Goal: Task Accomplishment & Management: Complete application form

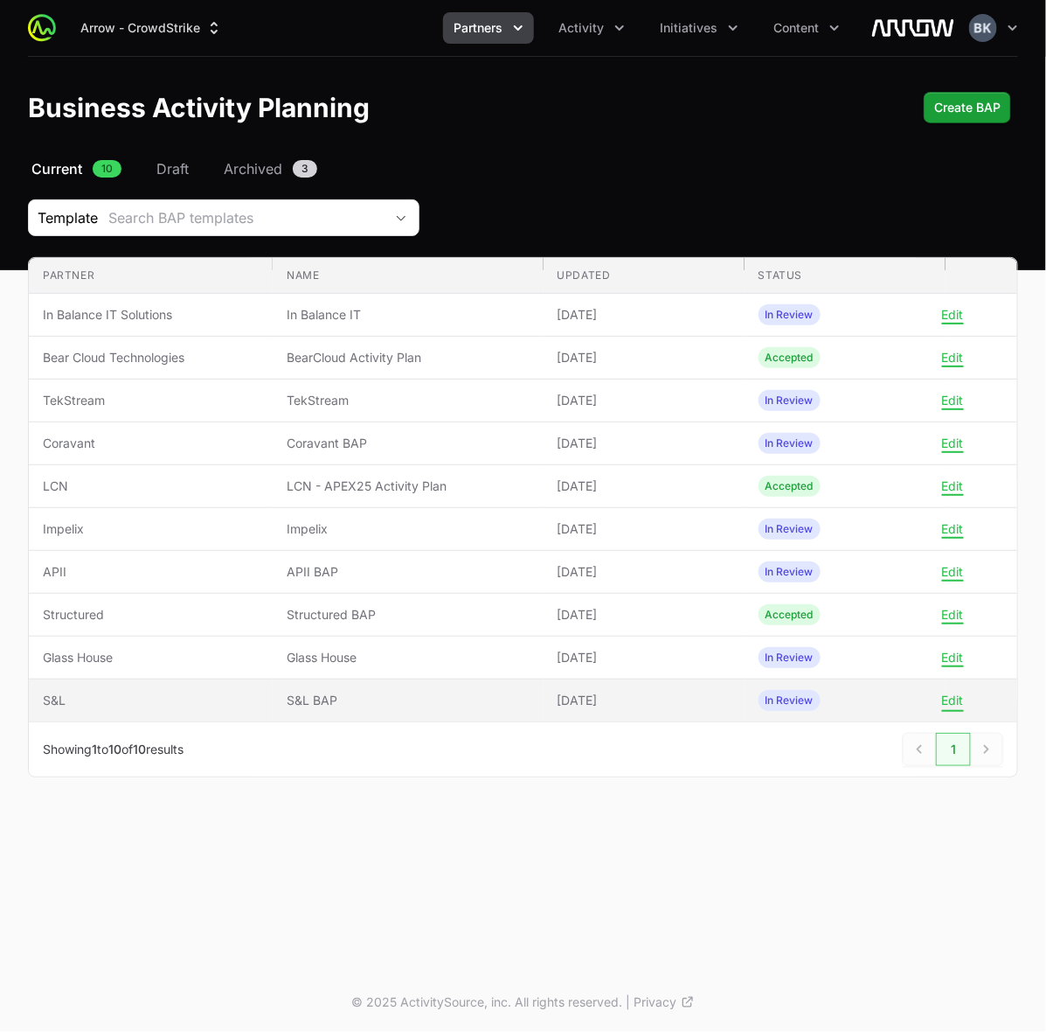
click at [951, 702] on button "Edit" at bounding box center [953, 700] width 22 height 16
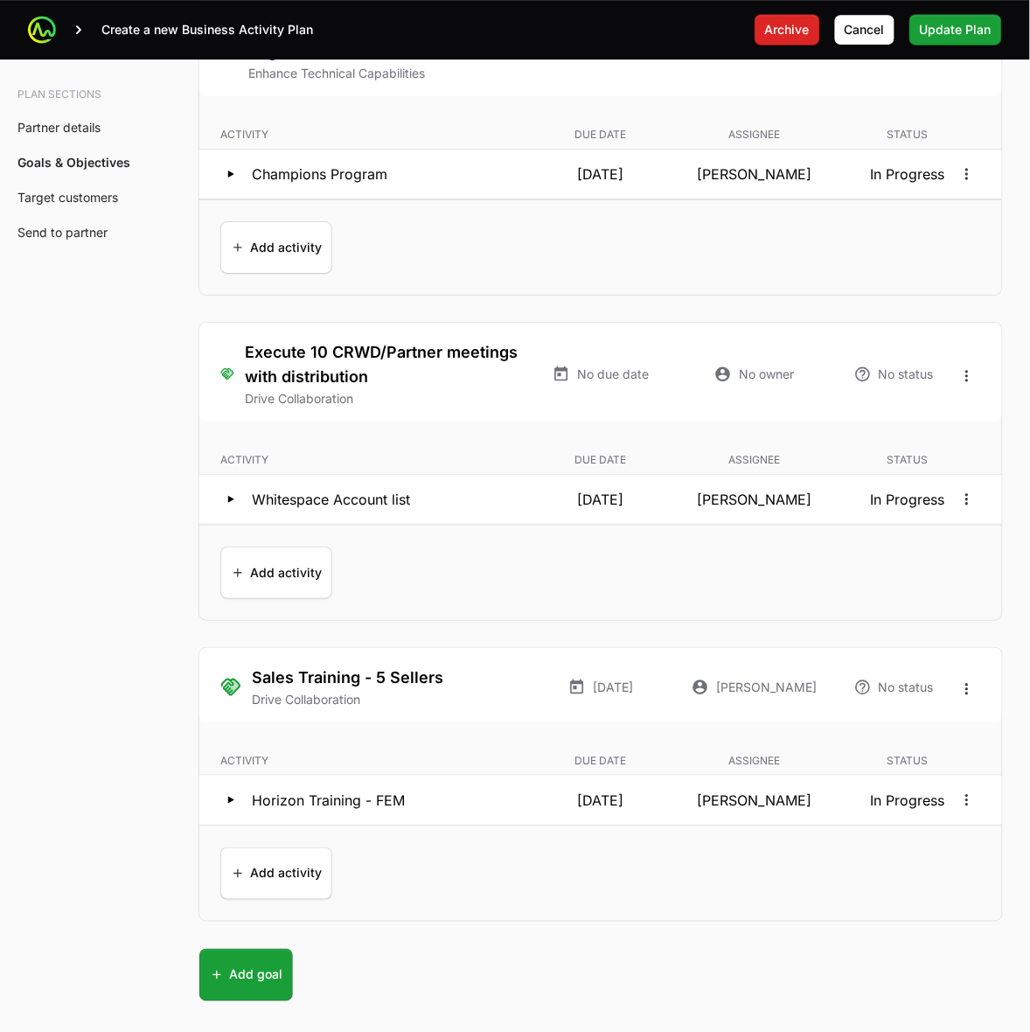
scroll to position [3825, 0]
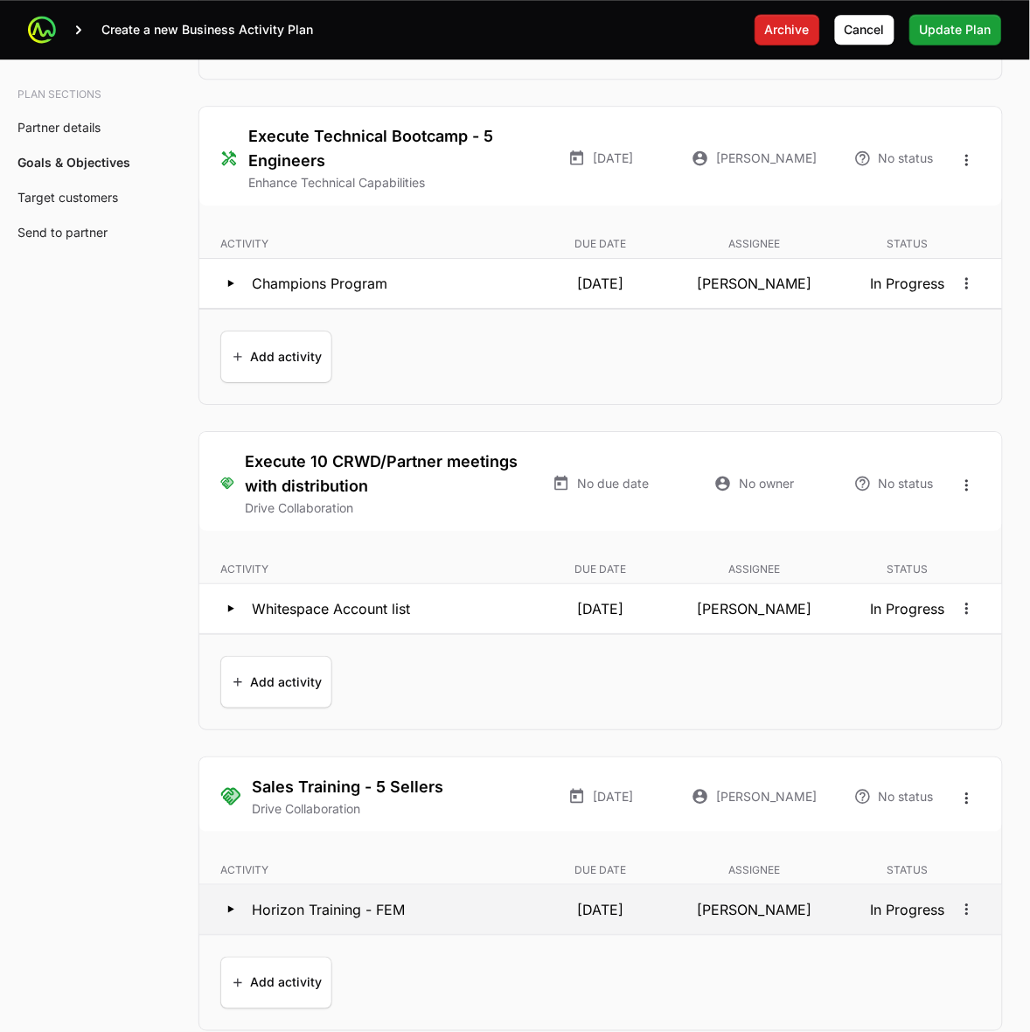
click at [229, 913] on icon at bounding box center [231, 909] width 6 height 7
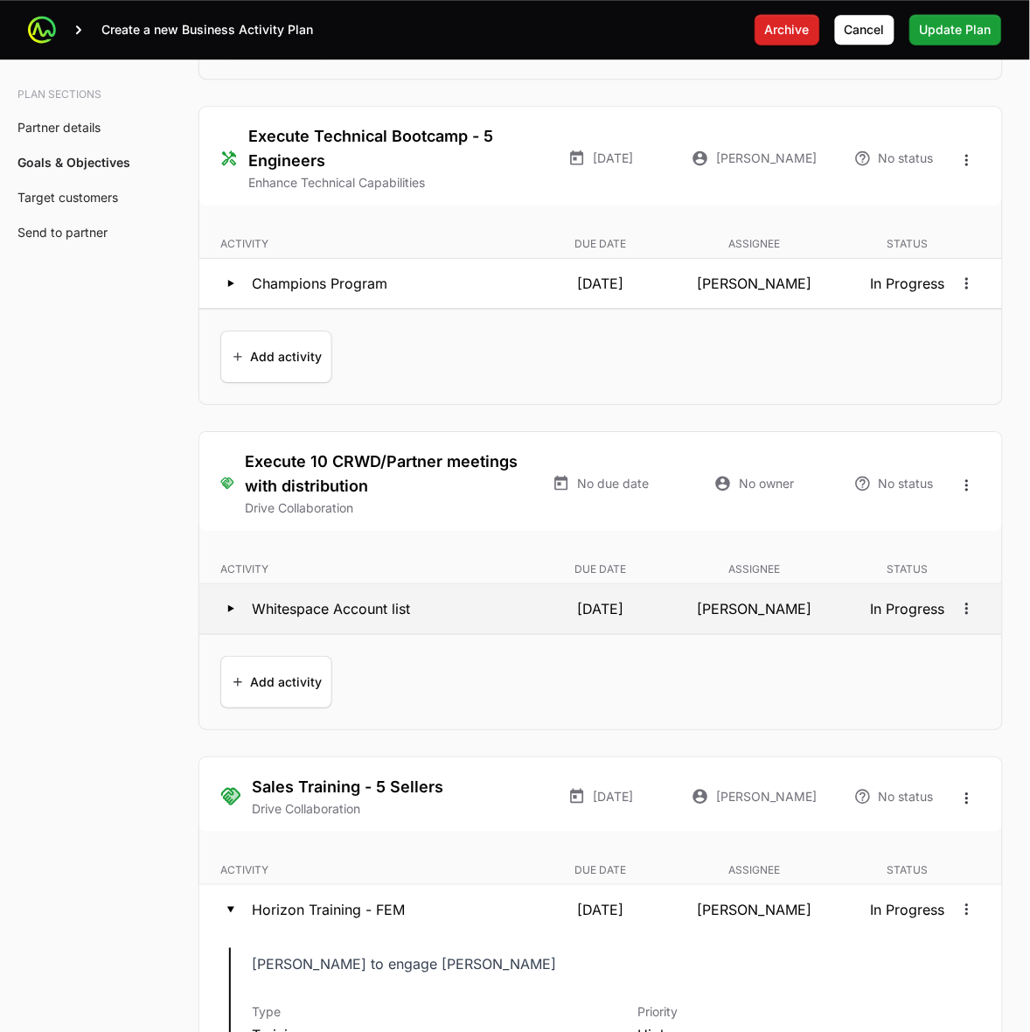
drag, startPoint x: 227, startPoint y: 617, endPoint x: 228, endPoint y: 608, distance: 8.8
click at [227, 616] on icon at bounding box center [230, 608] width 21 height 21
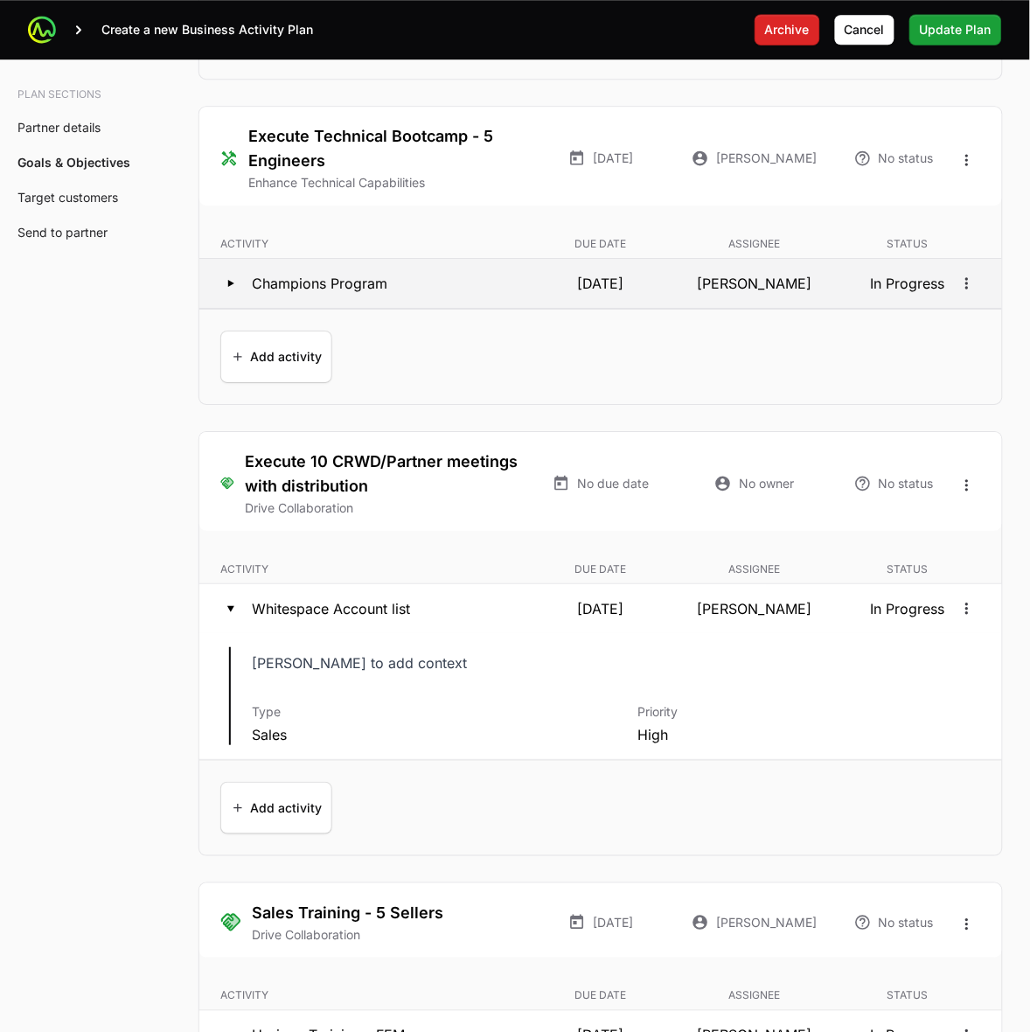
click at [232, 284] on icon at bounding box center [230, 283] width 21 height 21
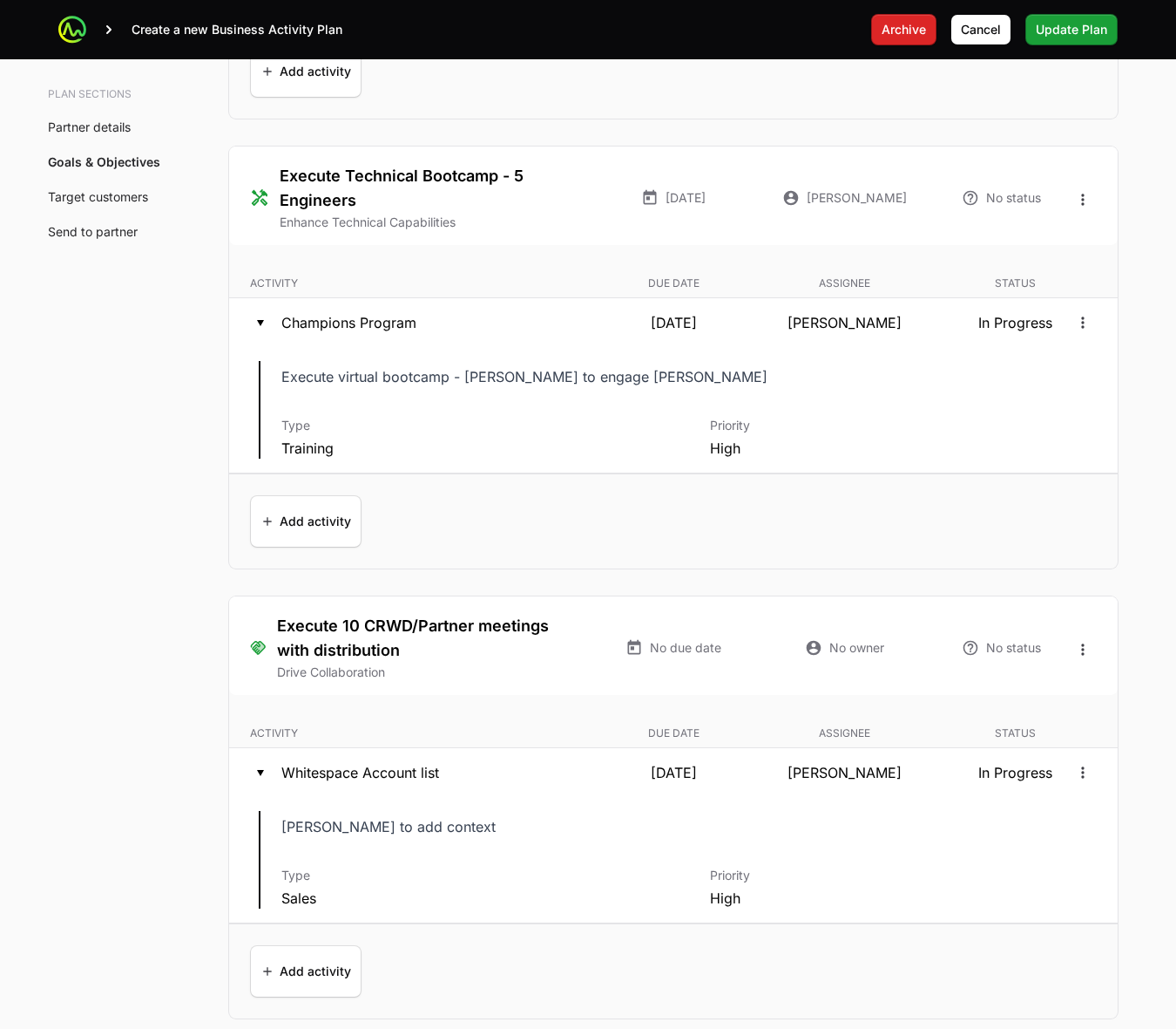
scroll to position [3849, 0]
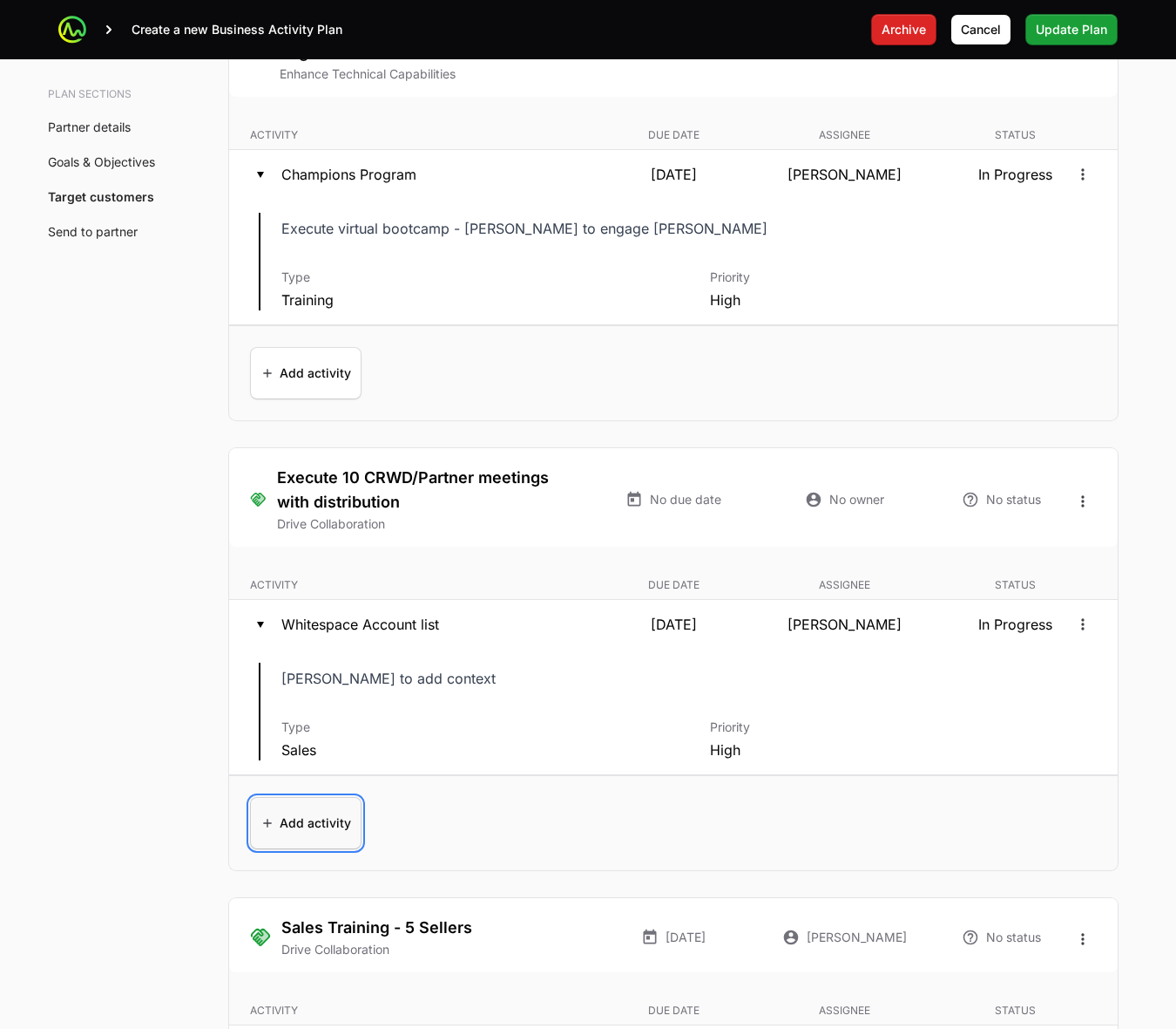
click at [314, 835] on span "Add activity" at bounding box center [305, 823] width 91 height 42
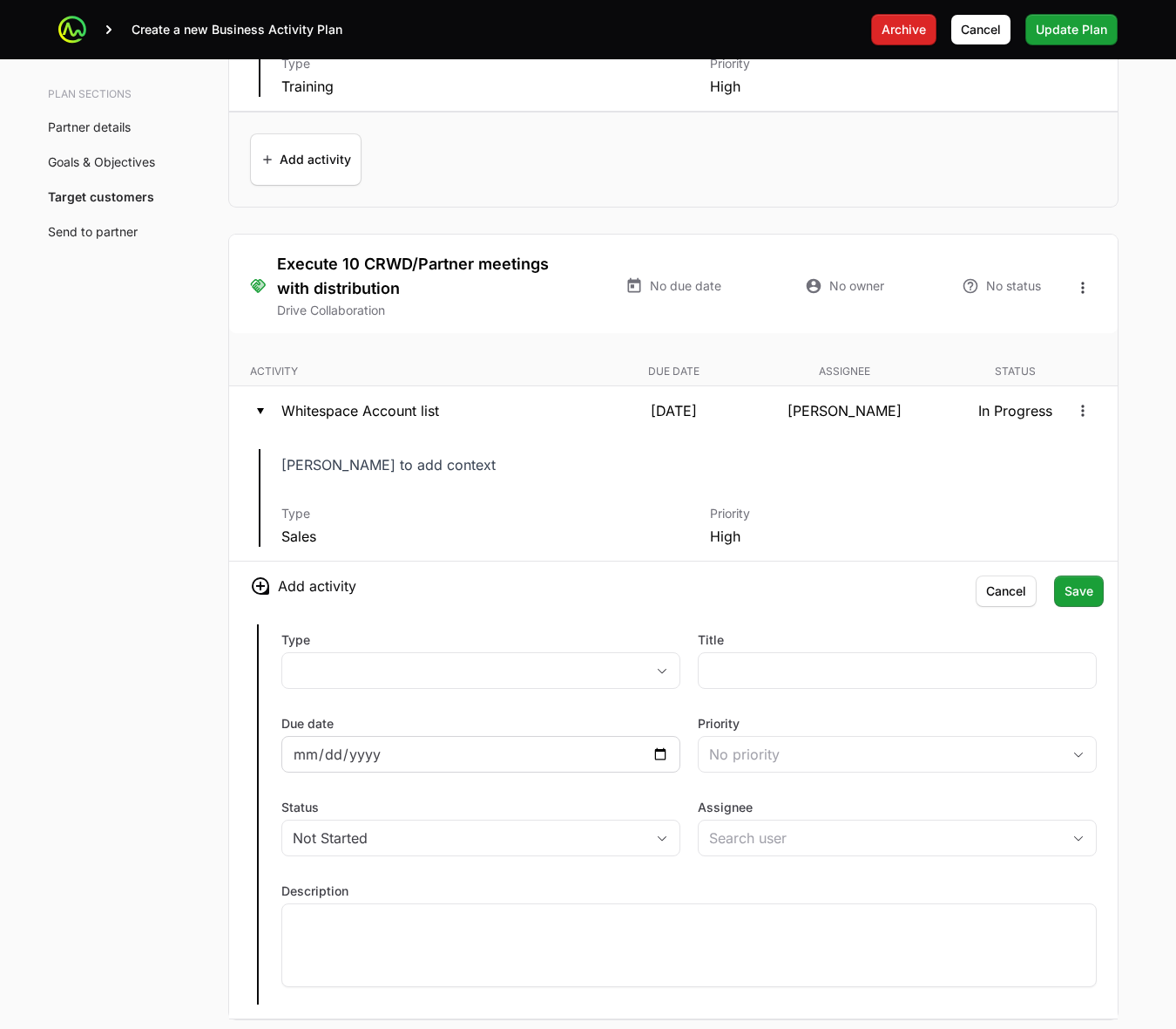
scroll to position [4066, 0]
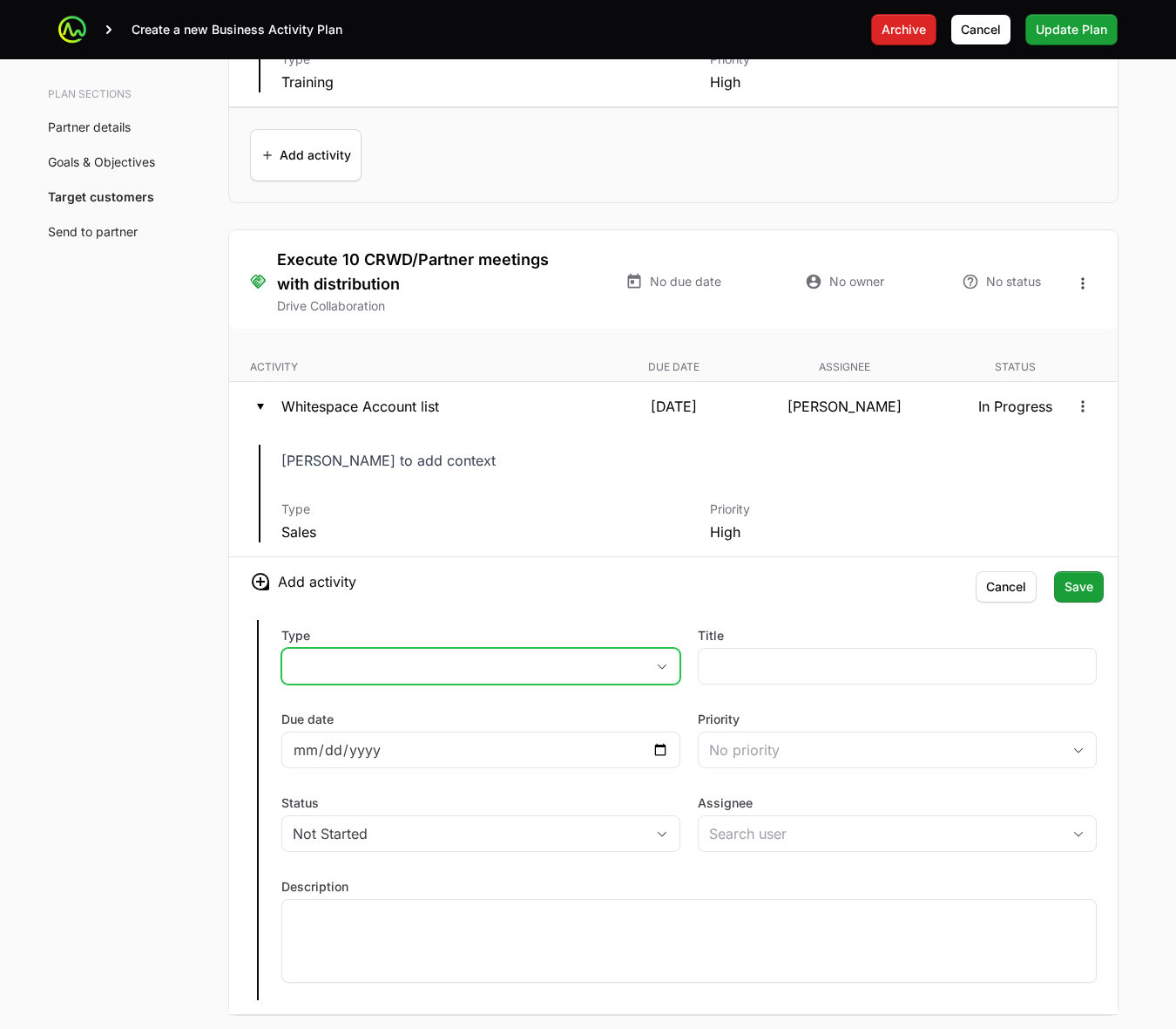
click at [550, 683] on button "placeholder" at bounding box center [480, 665] width 398 height 35
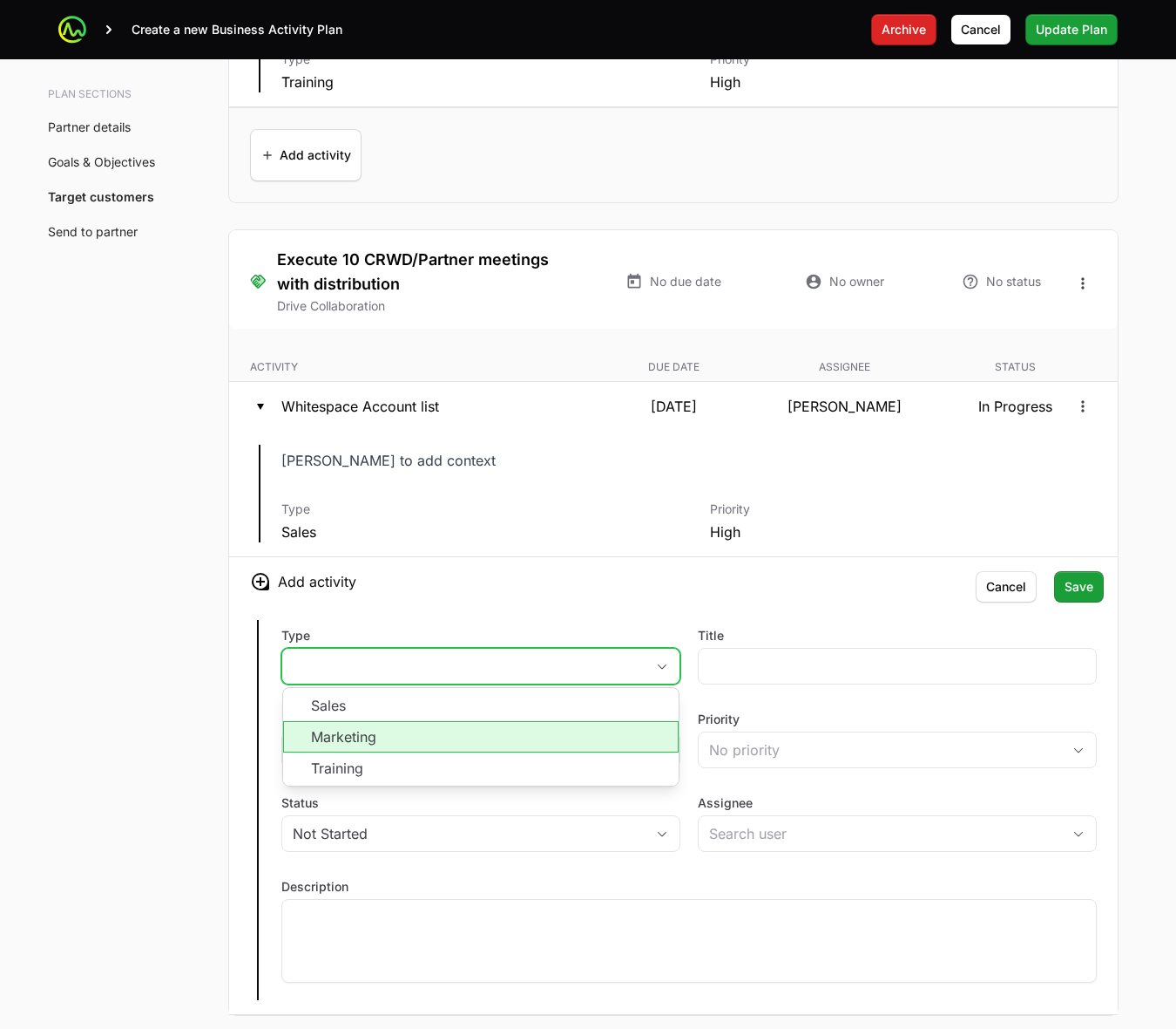
click at [515, 752] on li "Marketing" at bounding box center [480, 736] width 396 height 31
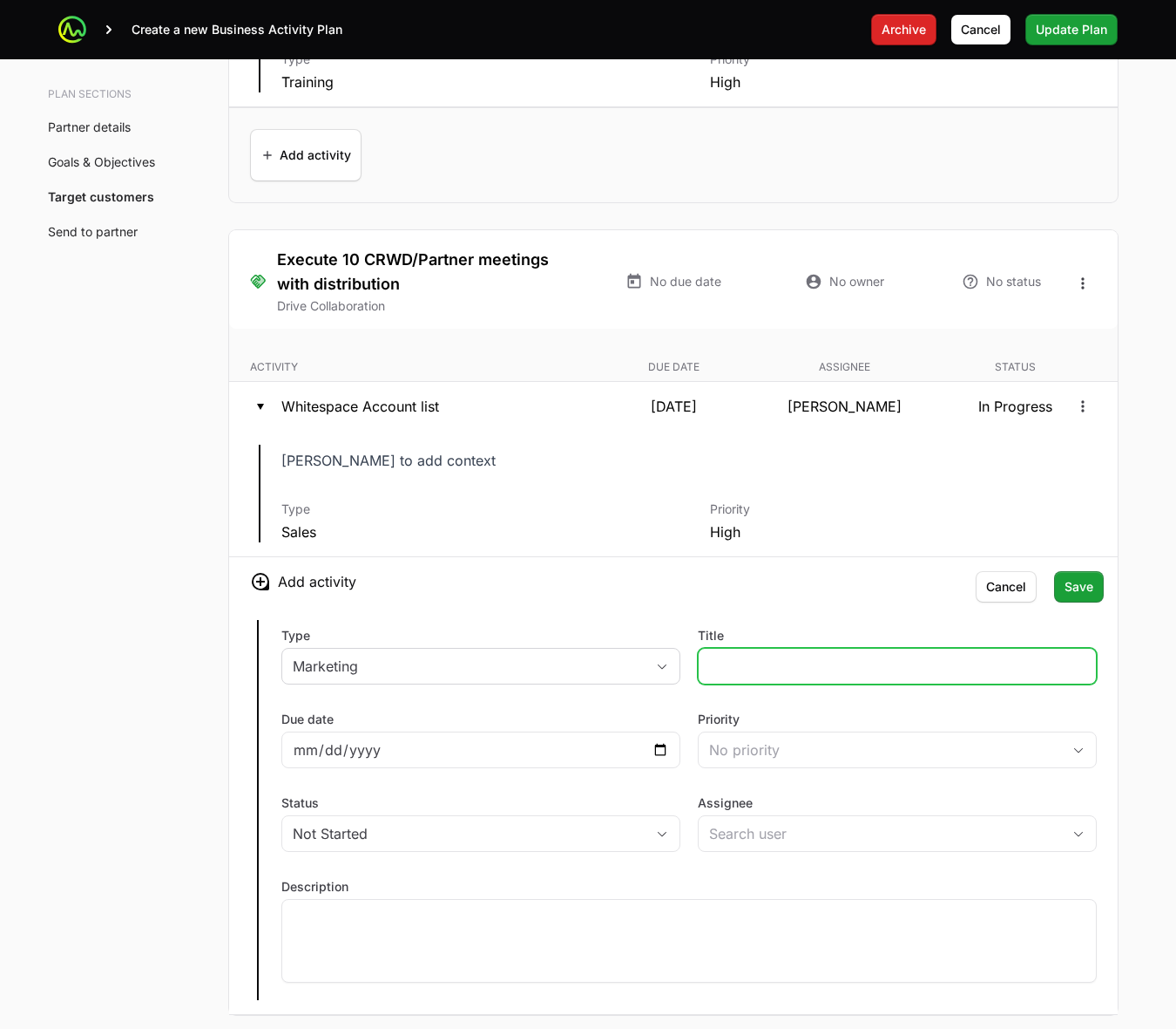
click at [804, 668] on input "Title" at bounding box center [898, 665] width 377 height 21
type input "Kicks and CrowdStrike Webinar"
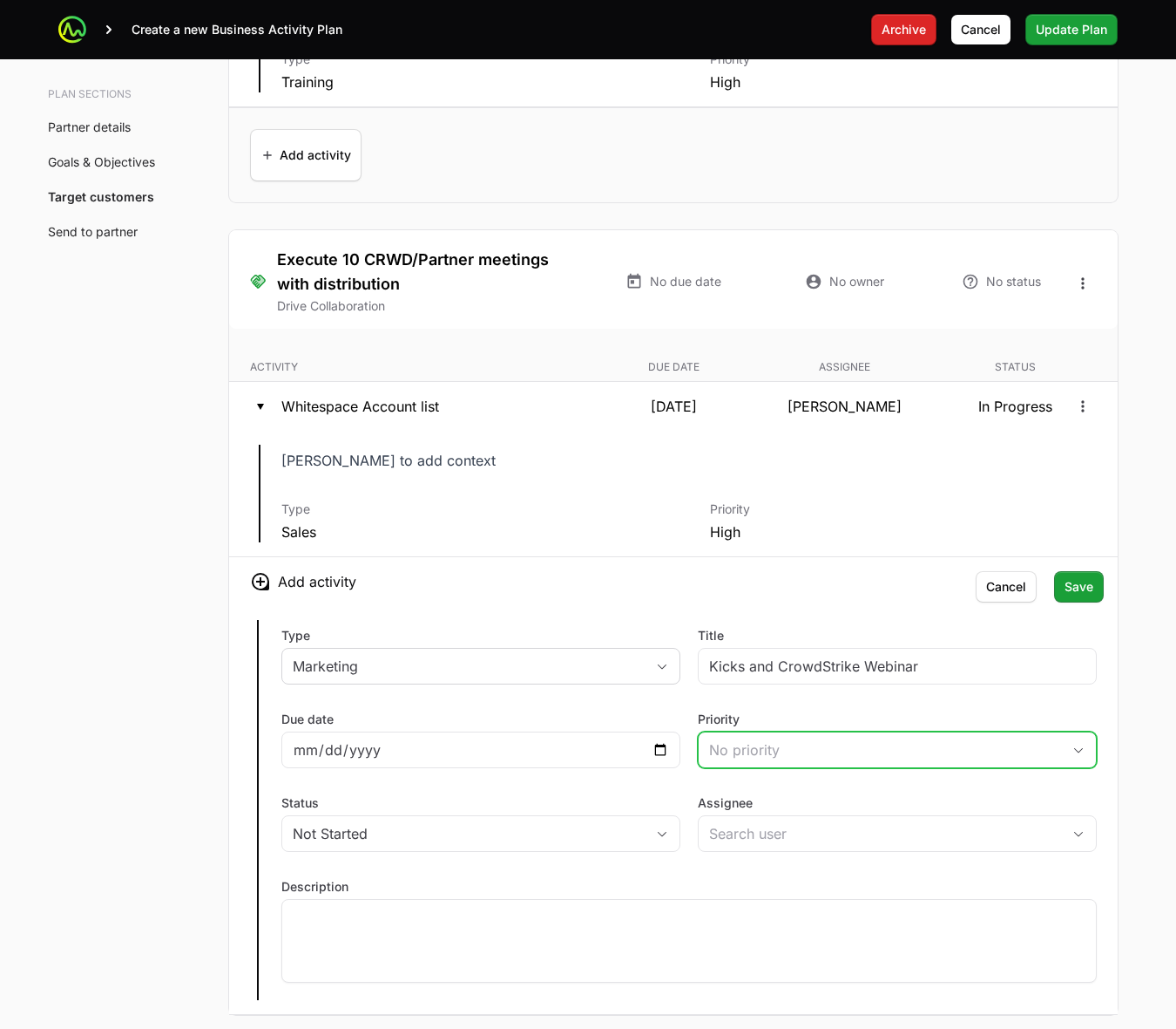
click at [876, 748] on div "No priority" at bounding box center [885, 749] width 352 height 21
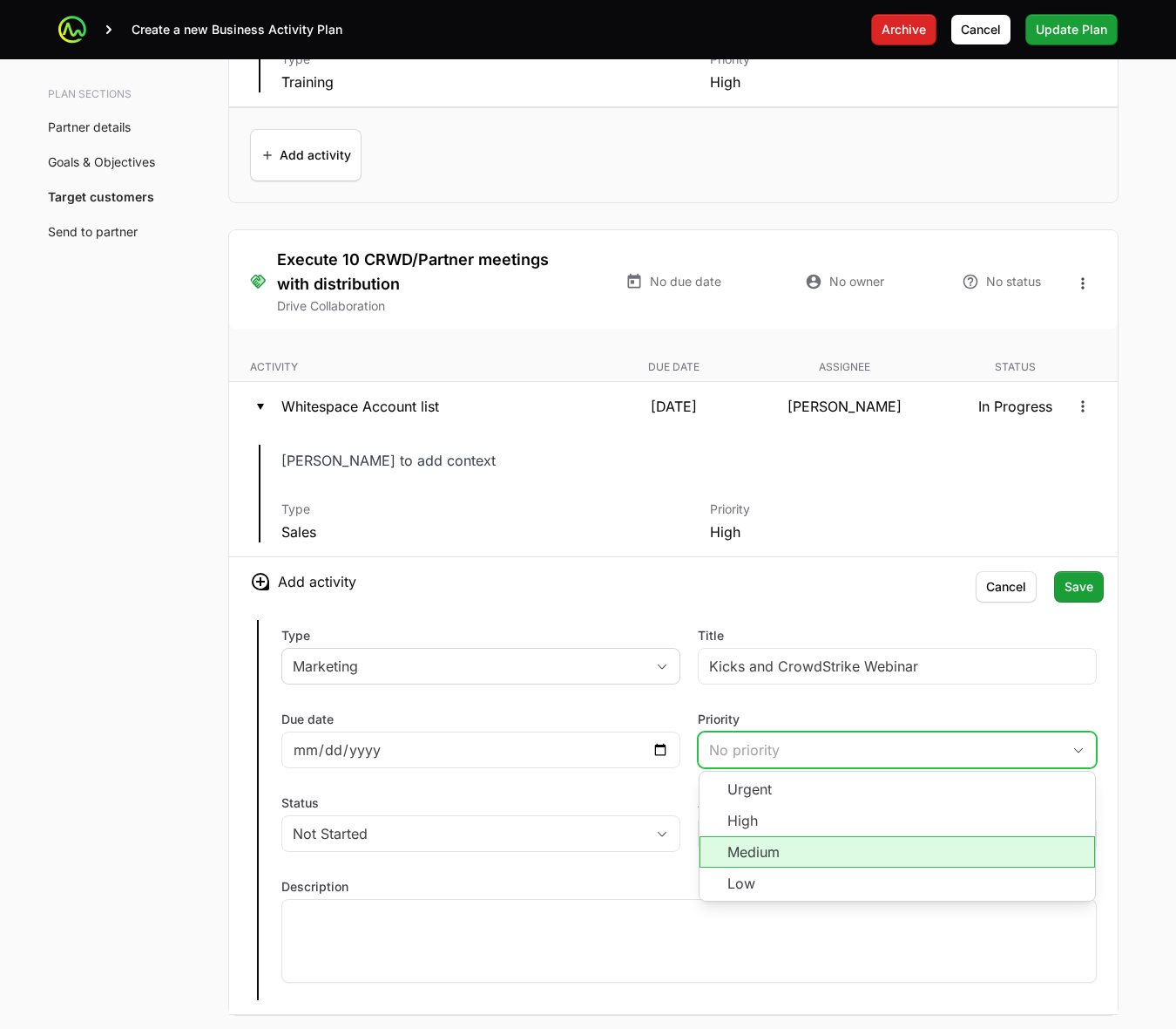
click at [832, 856] on li "Medium" at bounding box center [897, 851] width 396 height 31
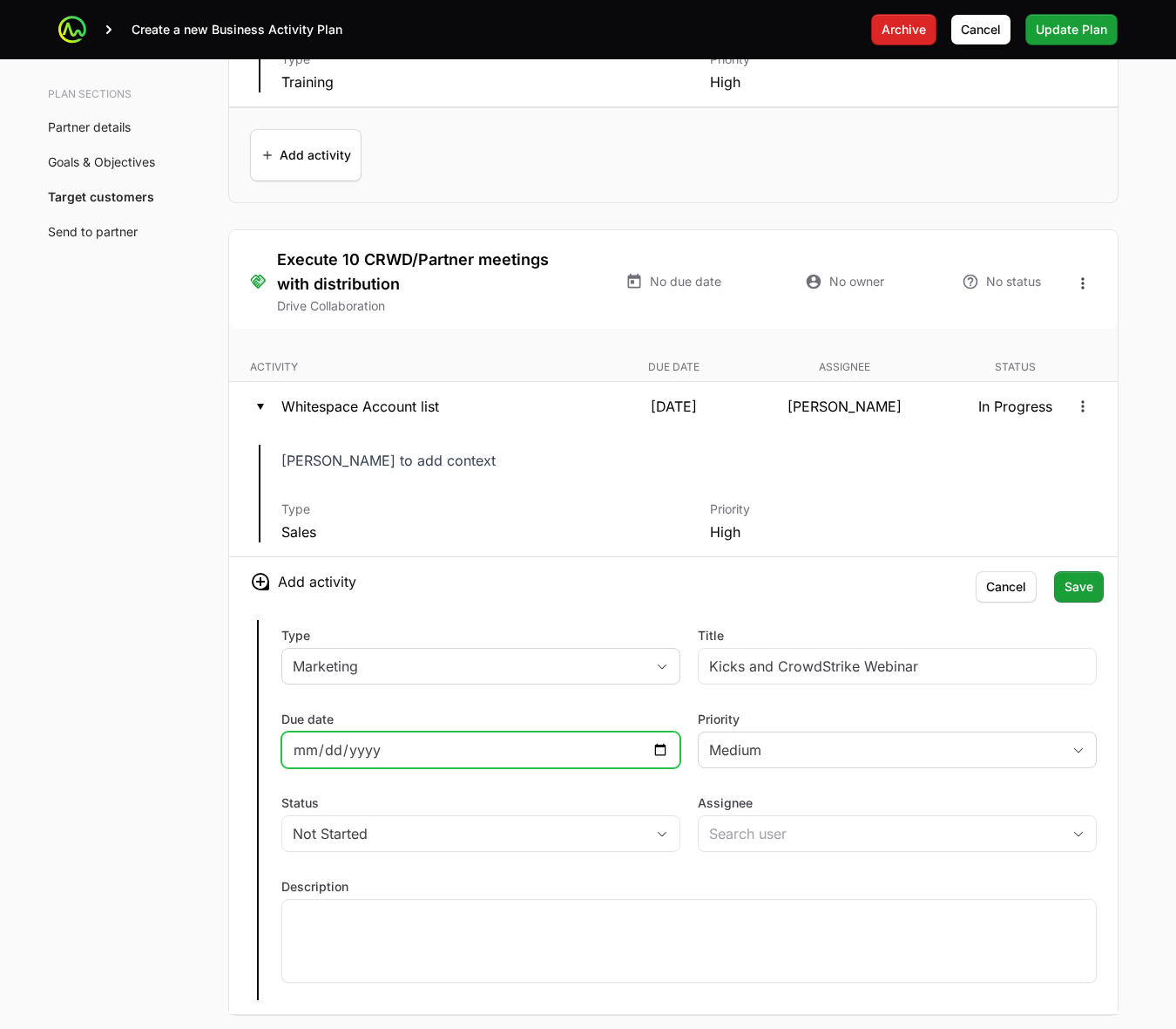
click at [659, 752] on input "Due date" at bounding box center [481, 749] width 377 height 21
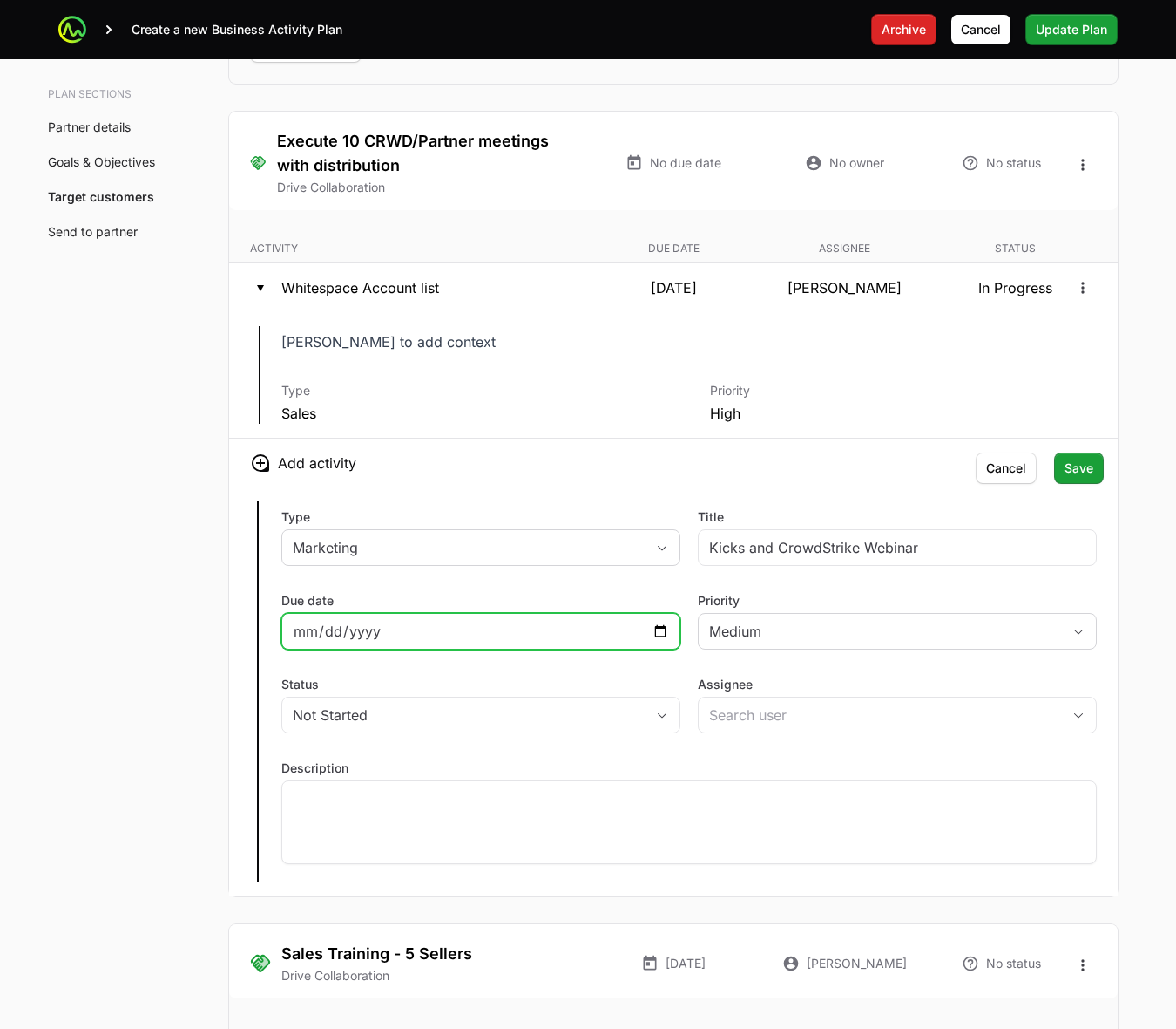
scroll to position [4285, 0]
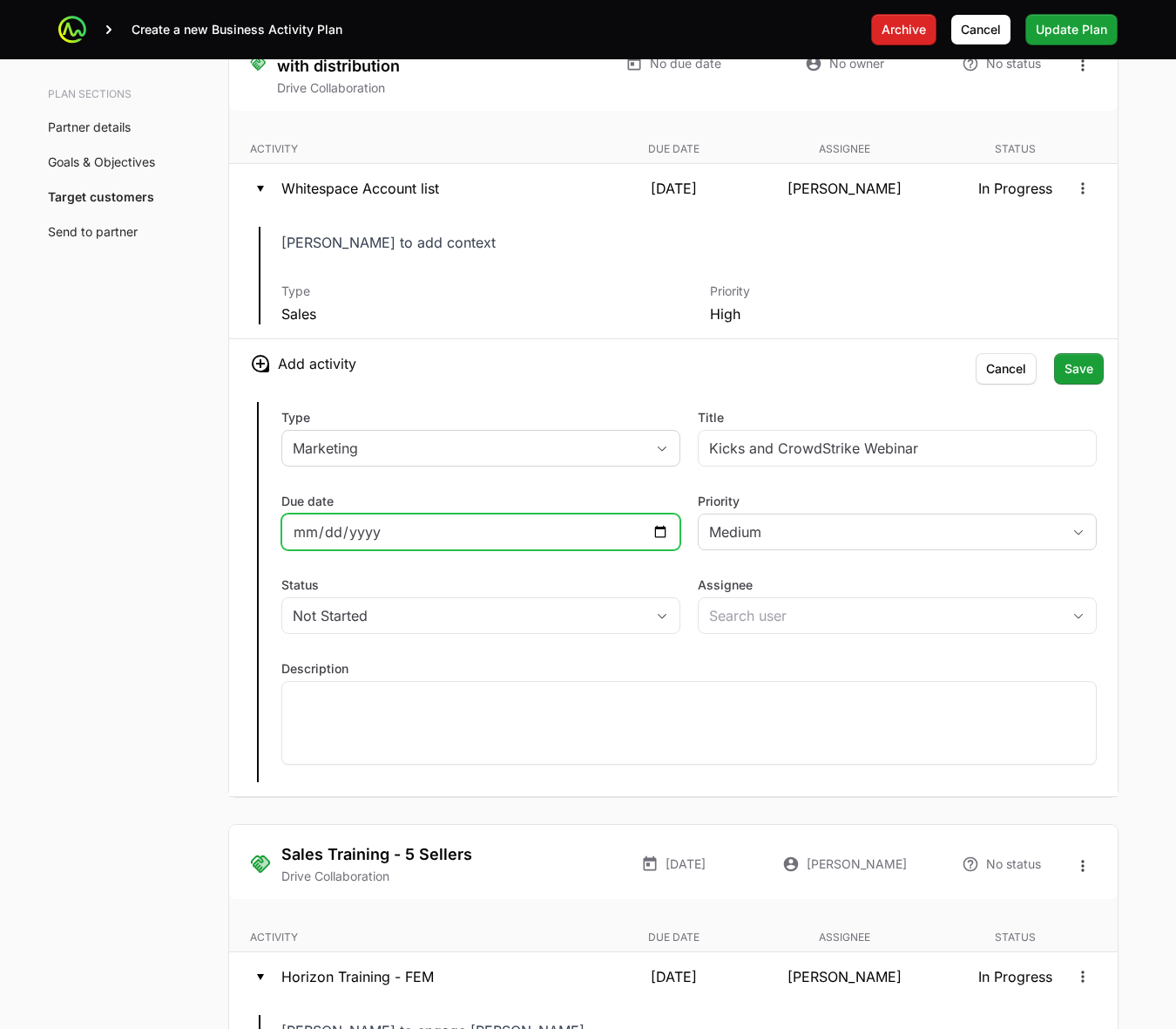
click at [656, 536] on input "[DATE]" at bounding box center [481, 531] width 377 height 21
type input "[DATE]"
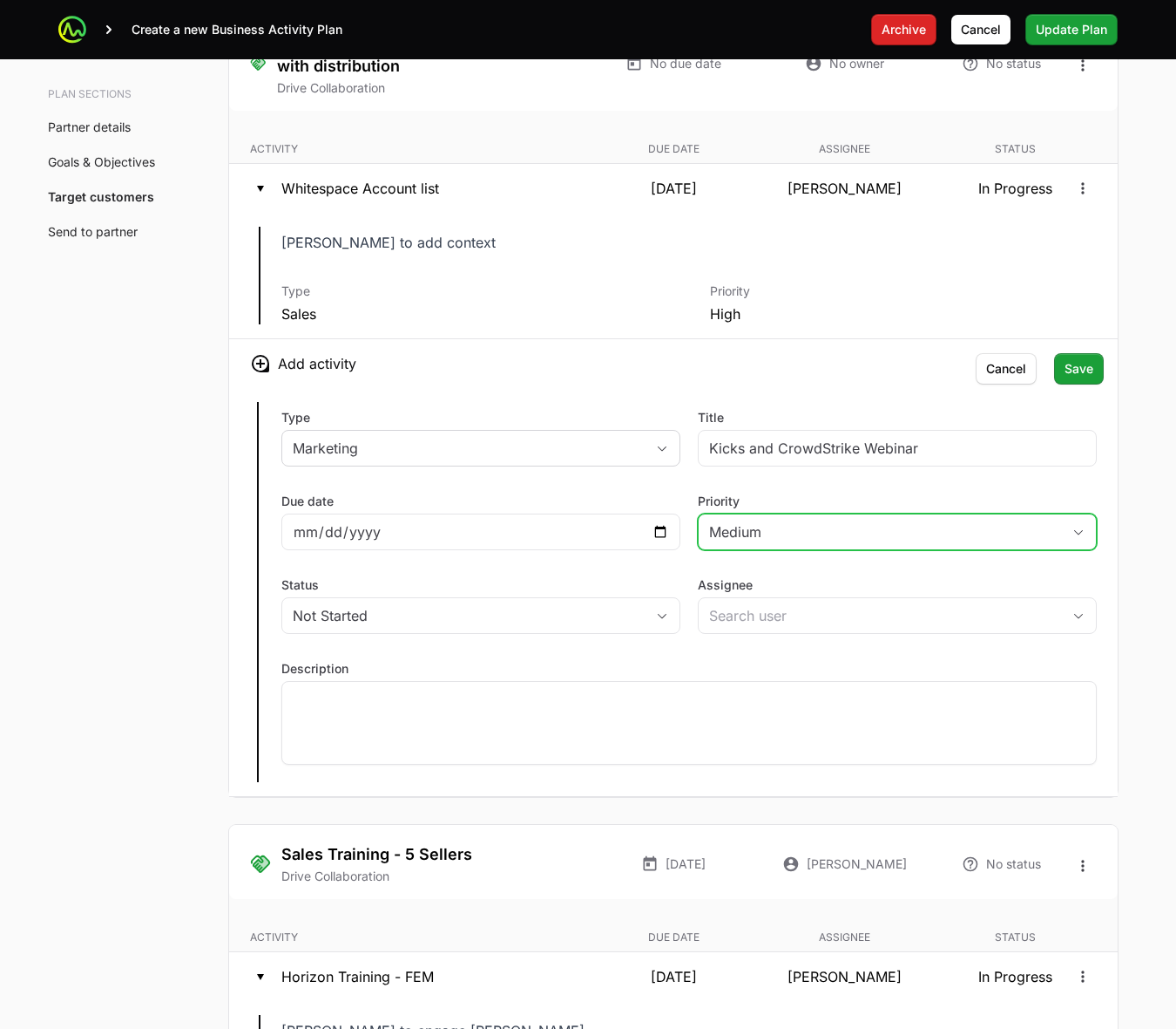
click at [922, 523] on button "Medium" at bounding box center [897, 531] width 398 height 35
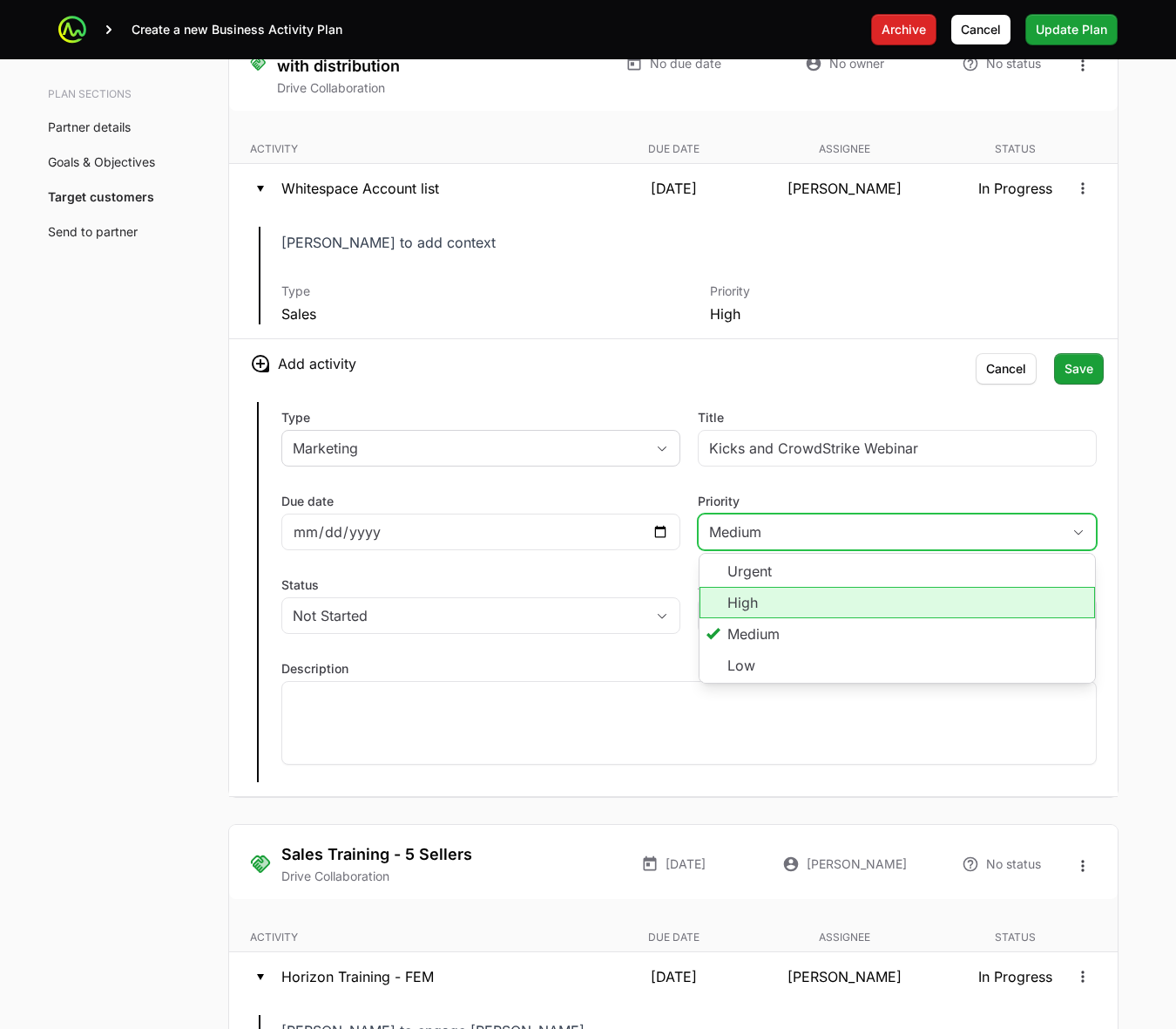
click at [1042, 618] on li "High" at bounding box center [897, 601] width 396 height 31
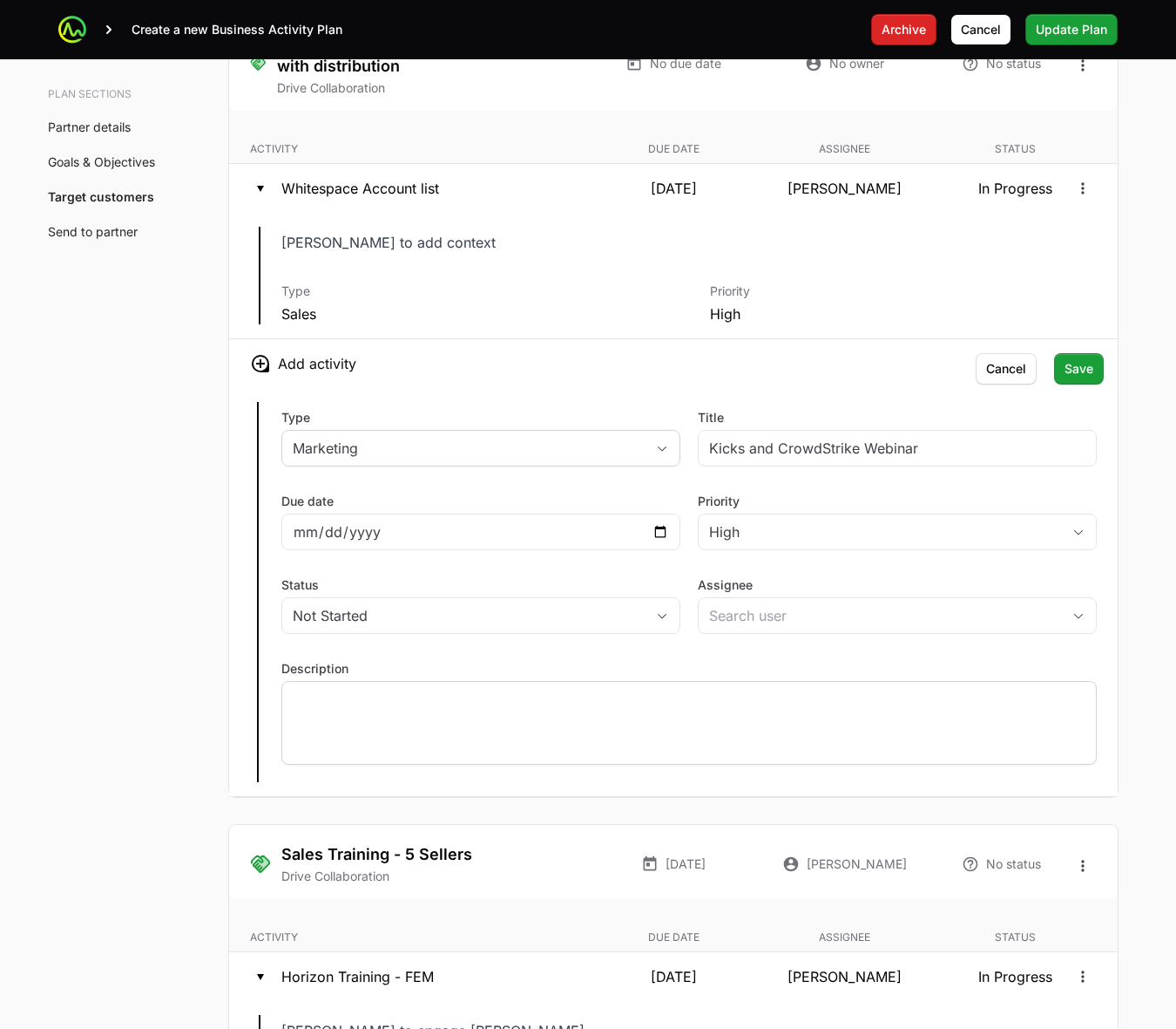
click at [749, 696] on p at bounding box center [690, 697] width 793 height 17
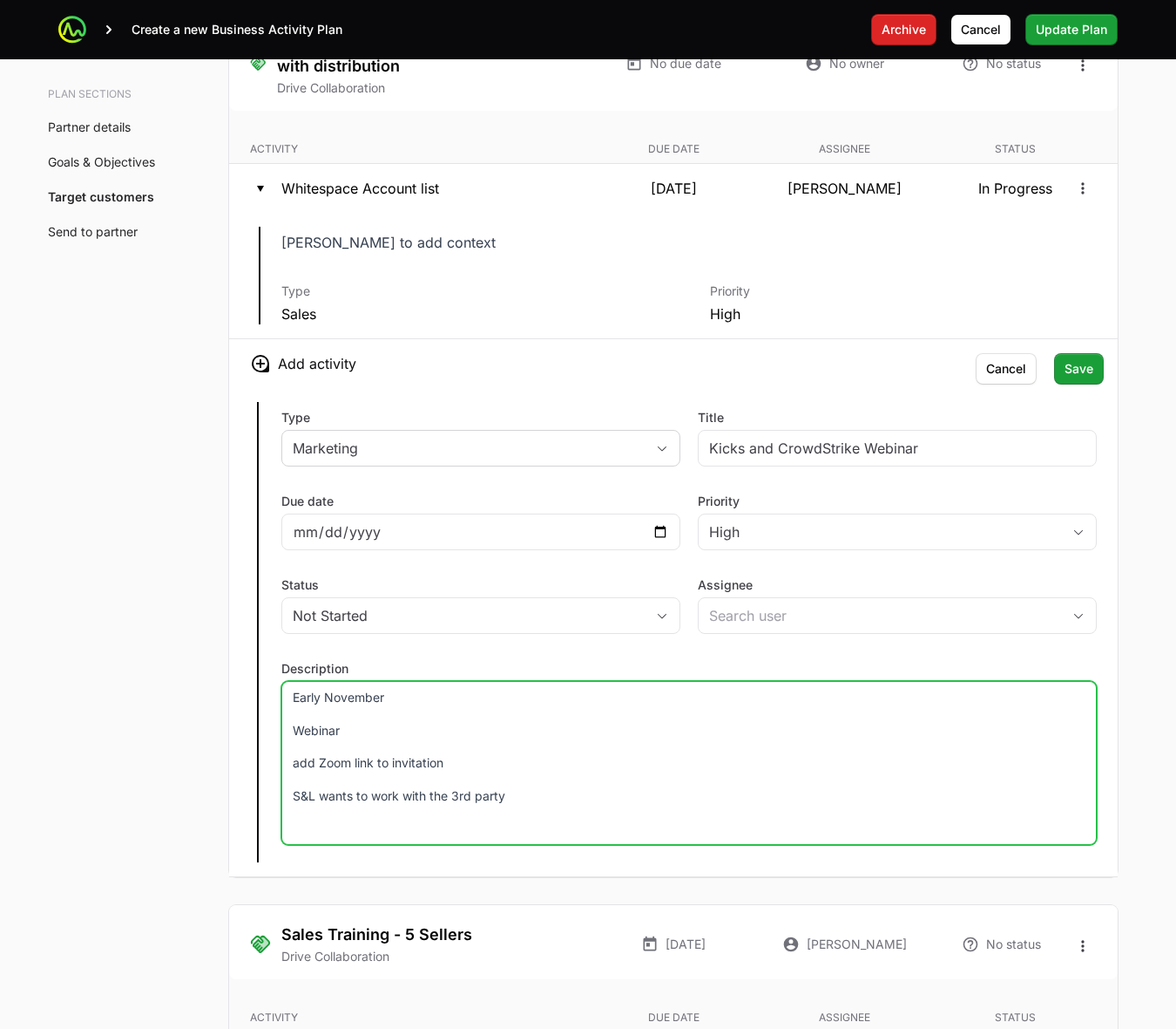
click at [293, 730] on p "Webinar" at bounding box center [690, 730] width 793 height 17
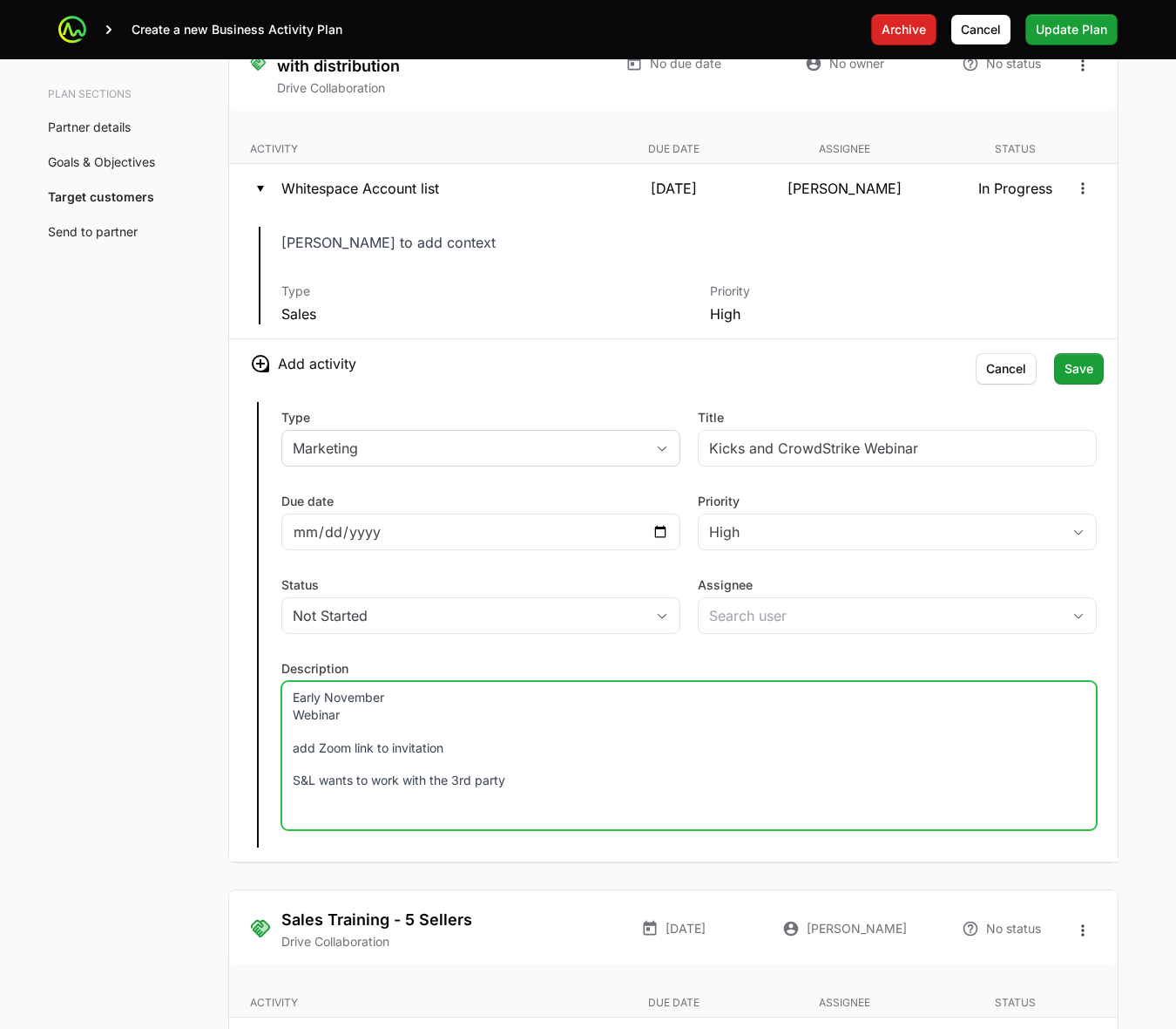
click at [293, 748] on p "add Zoom link to invitation" at bounding box center [690, 747] width 793 height 17
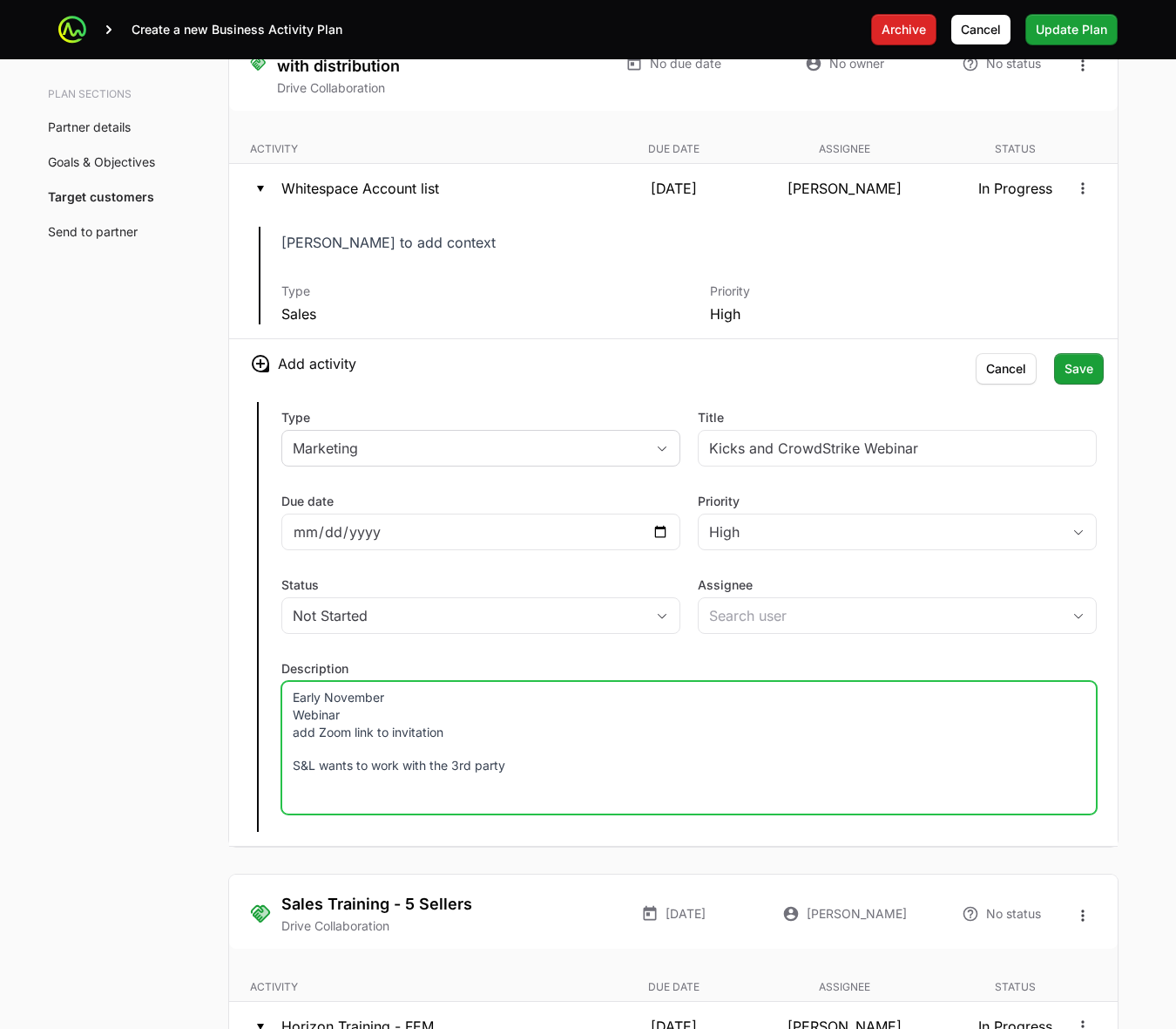
click at [293, 774] on p "S&L wants to work with the 3rd party" at bounding box center [690, 765] width 793 height 17
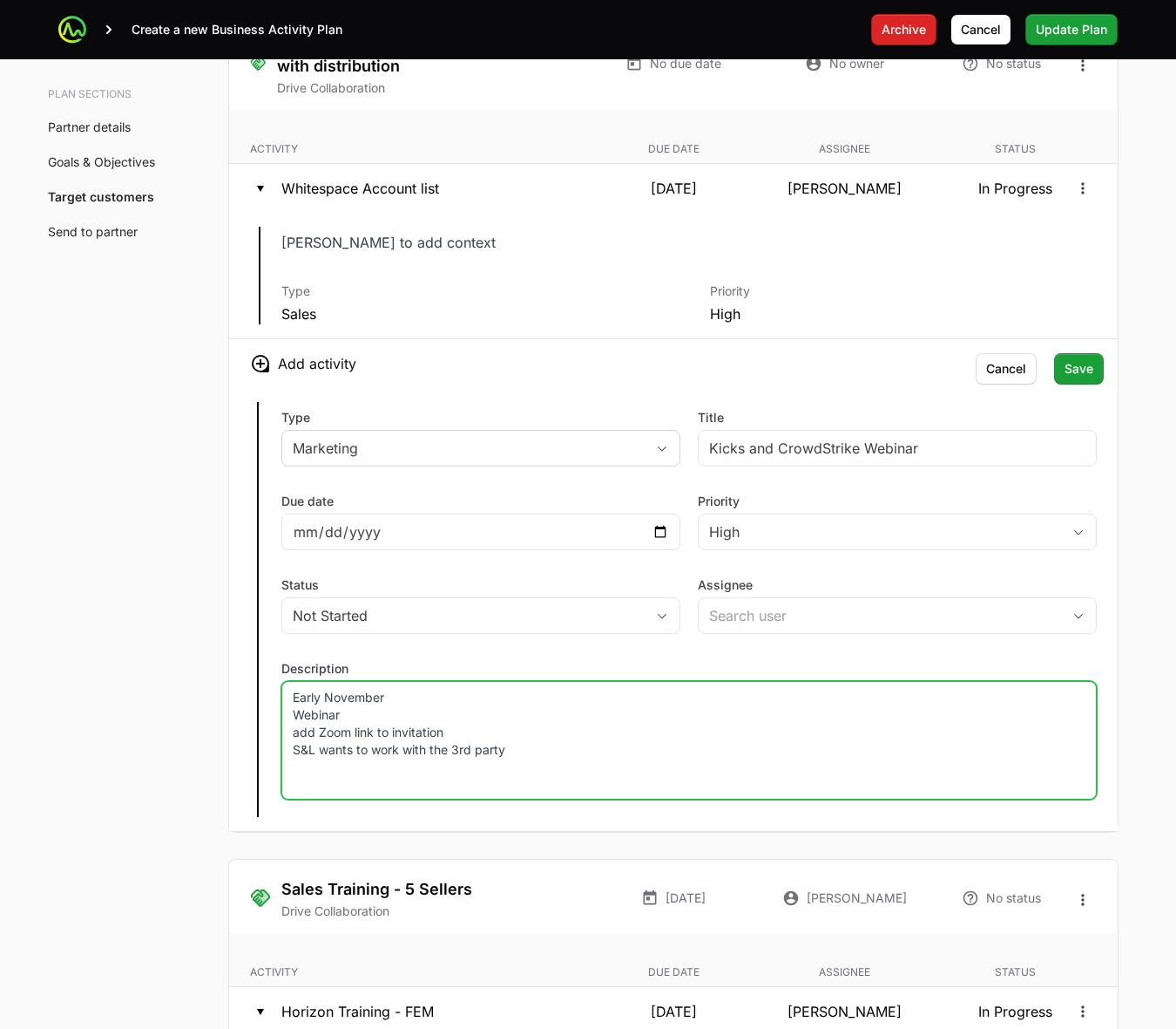
click at [292, 778] on div "Early November Webinar add Zoom link to invitation S&L wants to work with the 3…" at bounding box center [689, 740] width 815 height 119
click at [544, 746] on p "Early November Webinar add Zoom link to invitation S&L wants to work with the 3…" at bounding box center [690, 724] width 793 height 70
click at [537, 759] on p "Early November Webinar add Zoom link to invitation S&L wants to work with the 3…" at bounding box center [690, 724] width 793 height 70
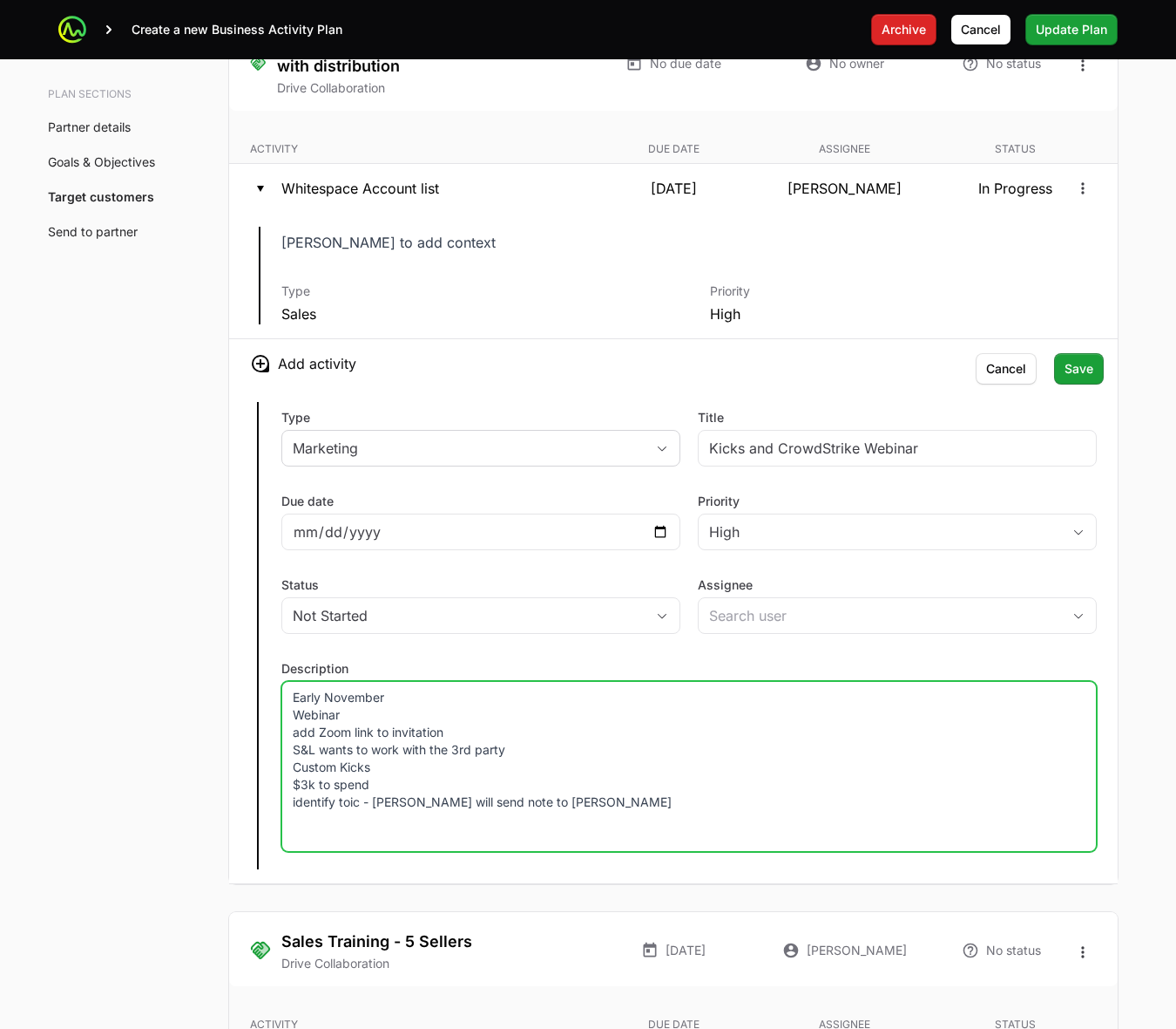
click at [350, 811] on p "Early November Webinar add Zoom link to invitation S&L wants to work with the 3…" at bounding box center [690, 750] width 793 height 122
click at [696, 796] on p "Early November Webinar add Zoom link to invitation S&L wants to work with the 3…" at bounding box center [690, 750] width 793 height 122
click at [696, 804] on p "Early November Webinar add Zoom link to invitation S&L wants to work with the 3…" at bounding box center [690, 750] width 793 height 122
click at [293, 717] on p "Early November Webinar add Zoom link to invitation S&L wants to work with the 3…" at bounding box center [690, 750] width 793 height 122
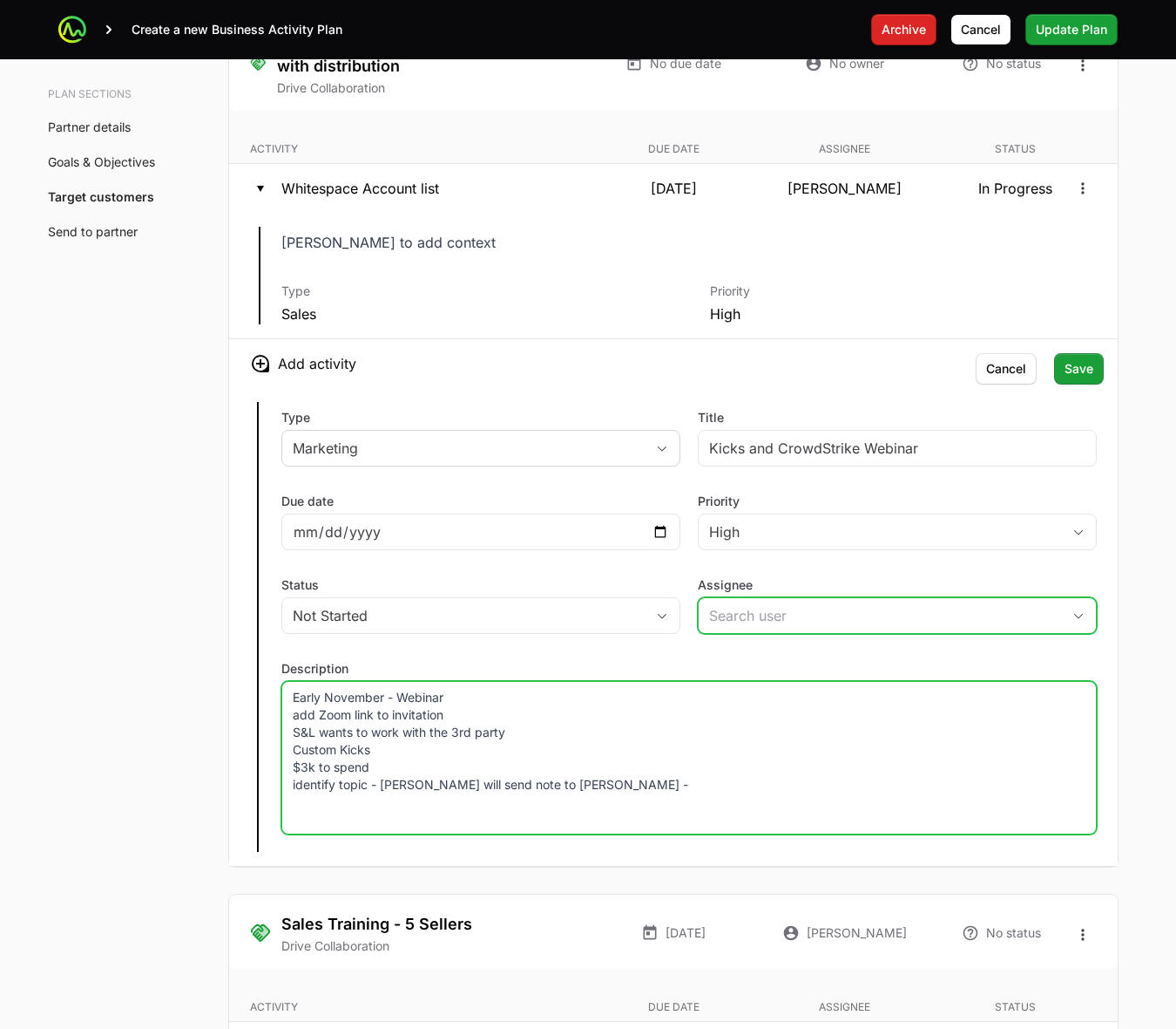
click at [855, 633] on input "Assignee" at bounding box center [880, 615] width 363 height 35
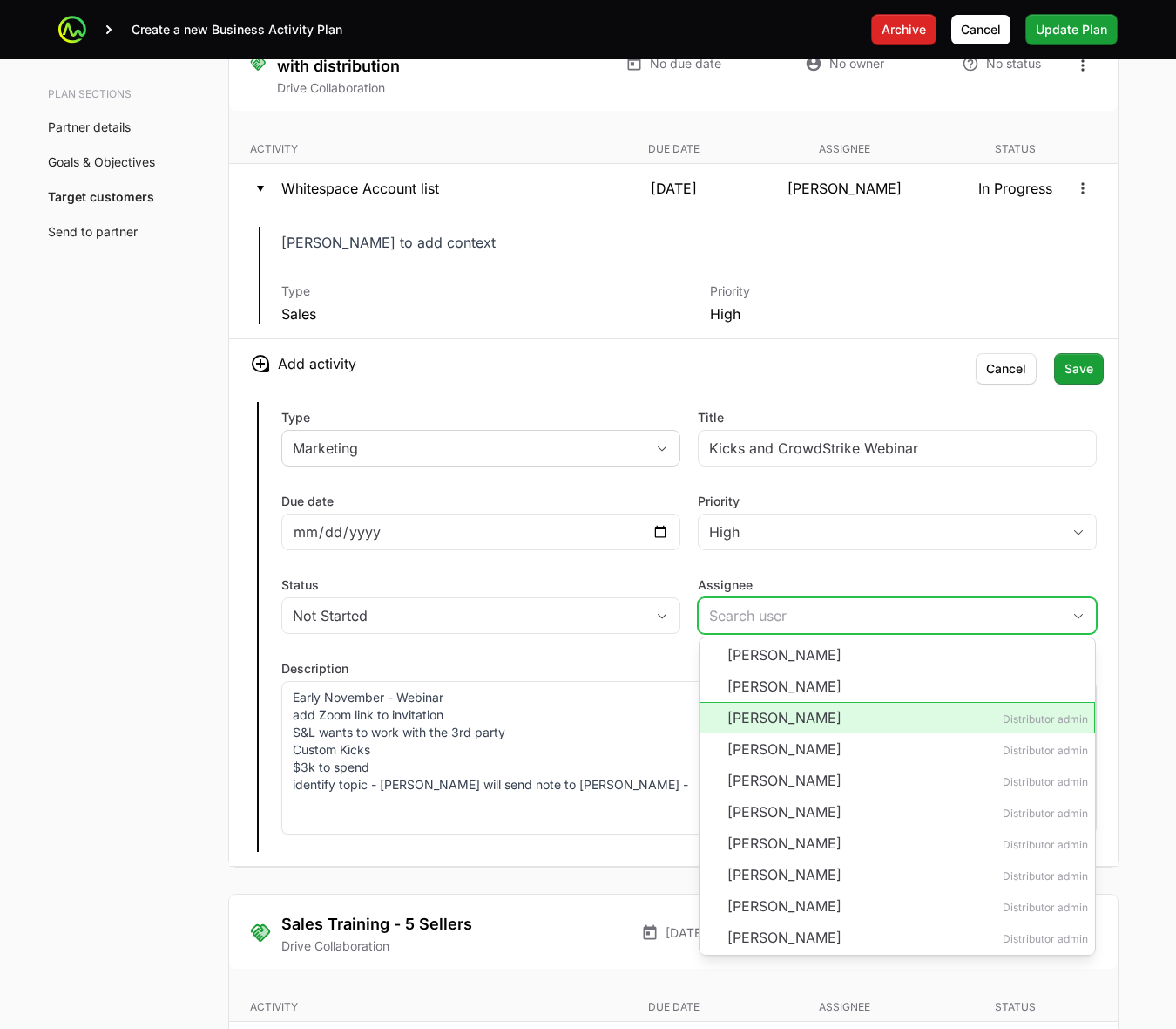
click at [929, 724] on li "[PERSON_NAME] Distributor admin" at bounding box center [897, 717] width 396 height 31
type input "[PERSON_NAME]"
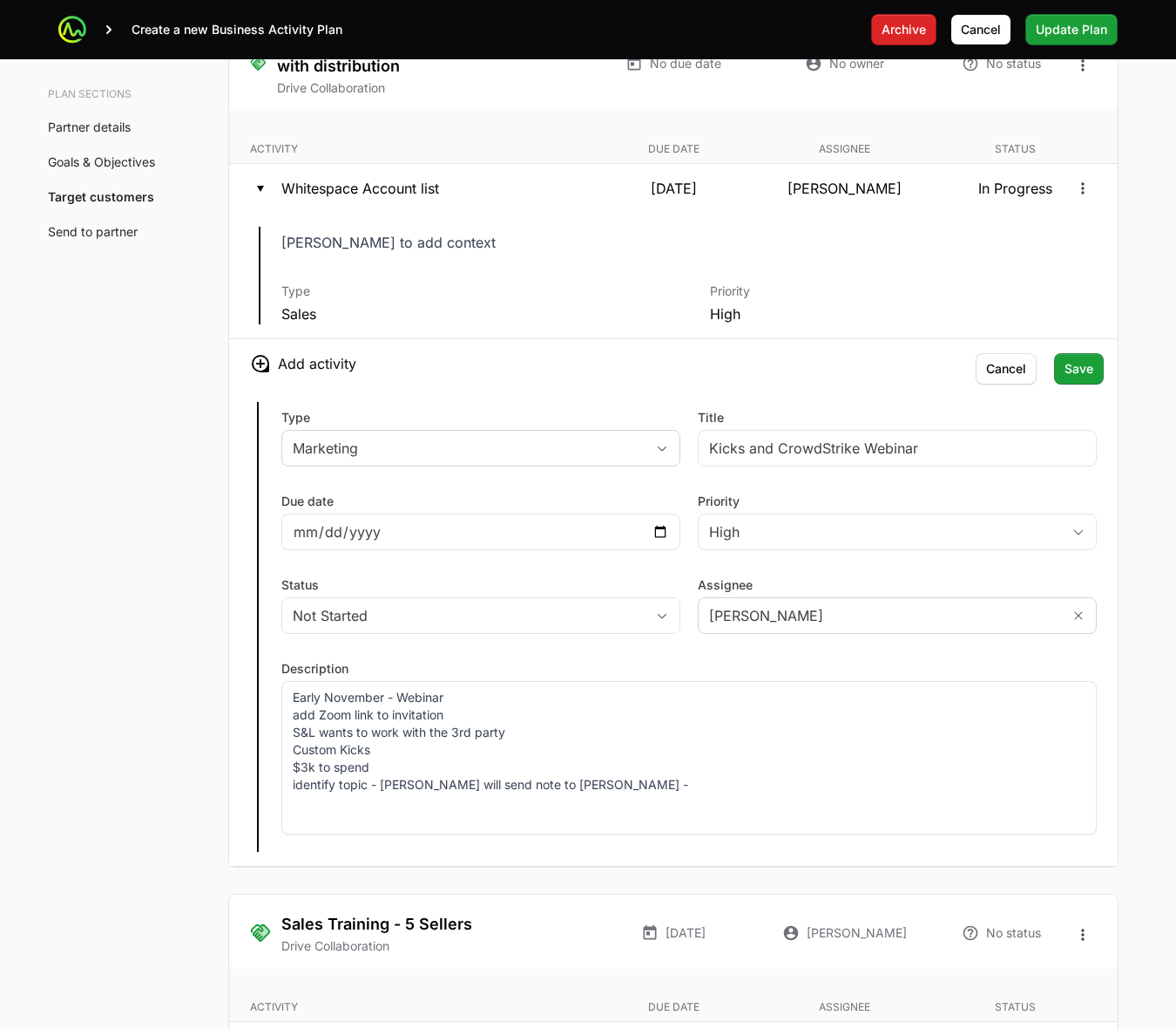
click at [614, 625] on div "Not Started" at bounding box center [468, 615] width 352 height 21
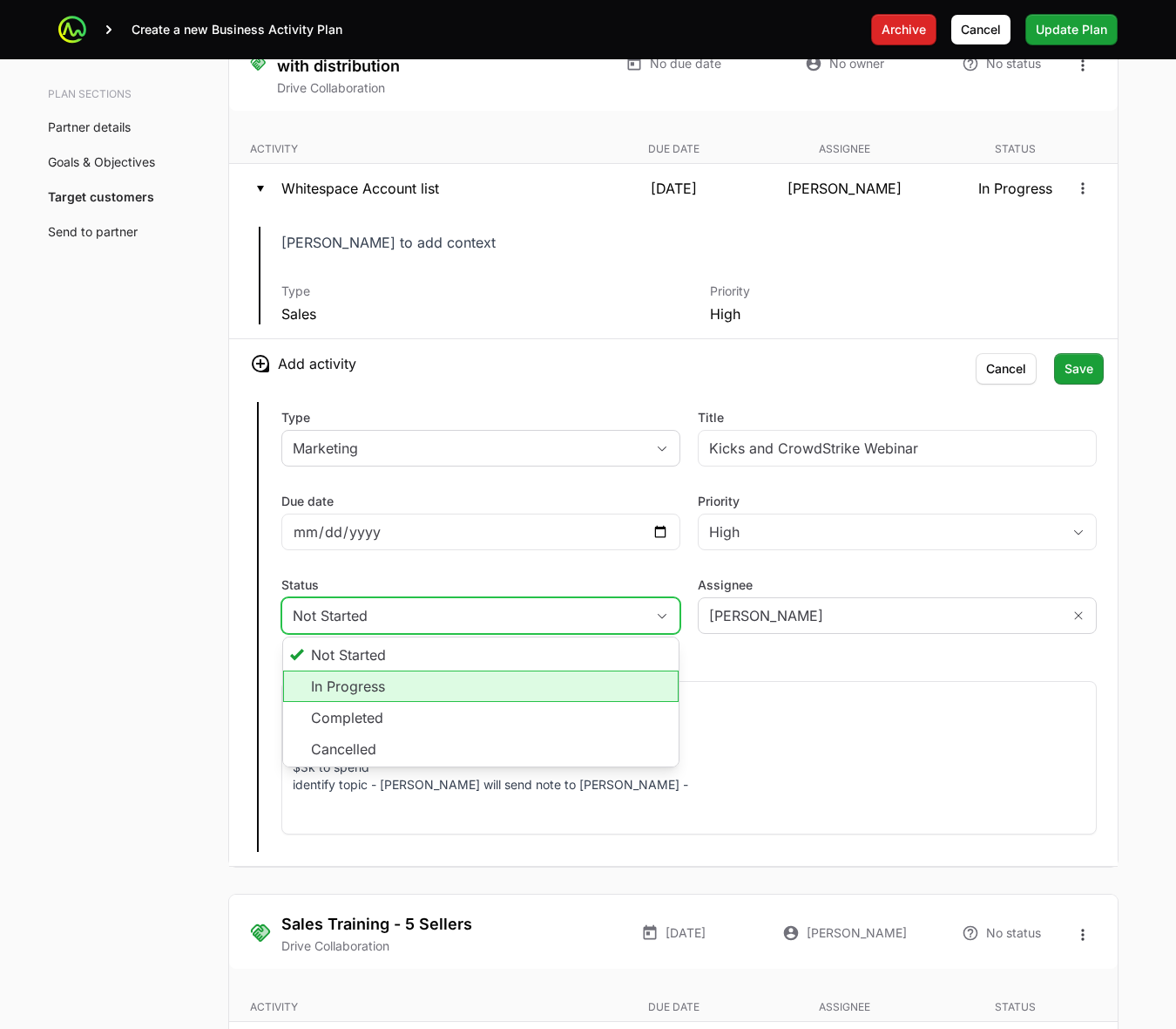
click at [544, 689] on li "In Progress" at bounding box center [480, 685] width 396 height 31
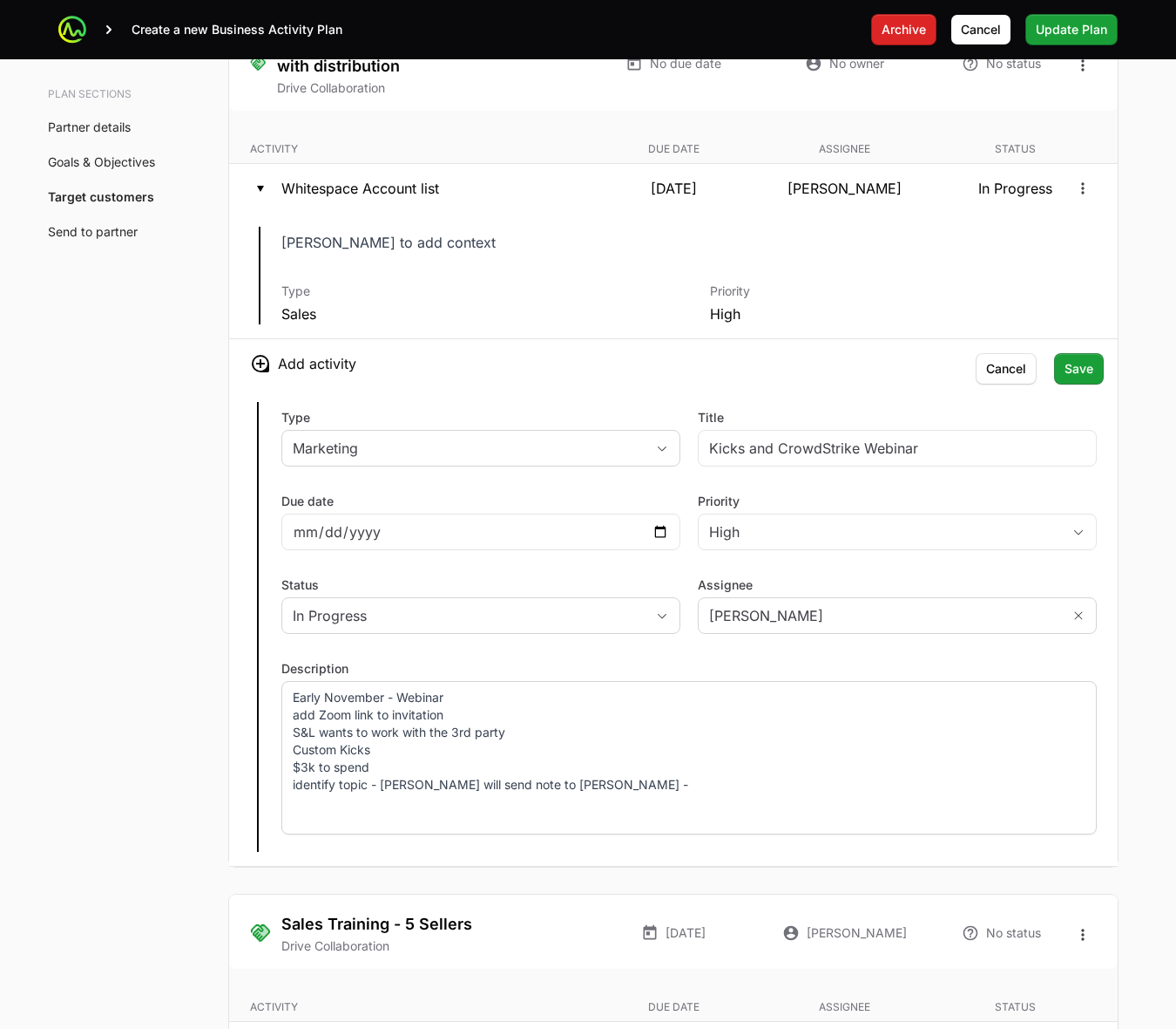
click at [293, 769] on p "Early November - Webinar add Zoom link to invitation S&L wants to work with the…" at bounding box center [690, 741] width 793 height 105
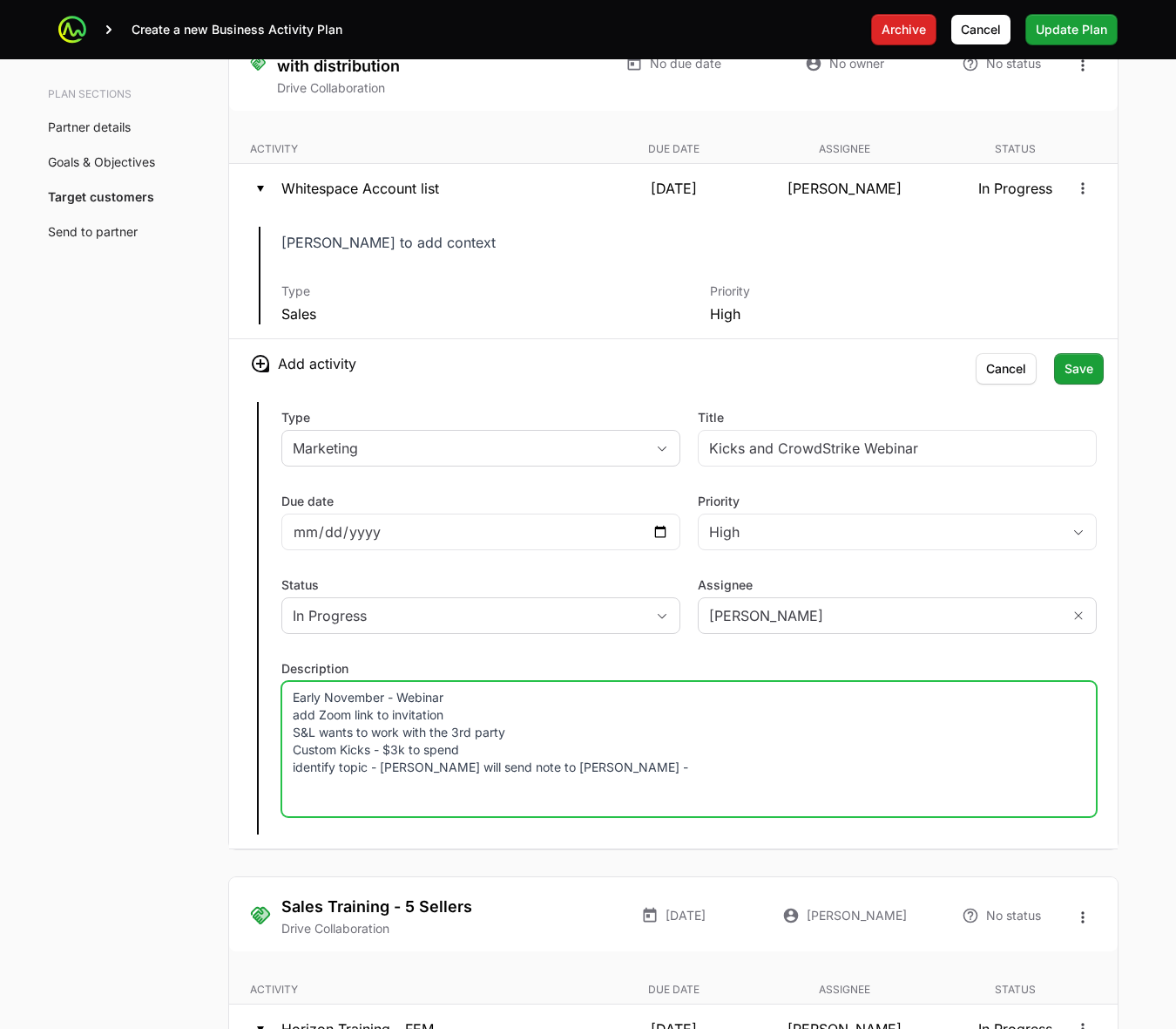
click at [293, 772] on p "Early November - Webinar add Zoom link to invitation S&L wants to work with the…" at bounding box center [690, 732] width 793 height 87
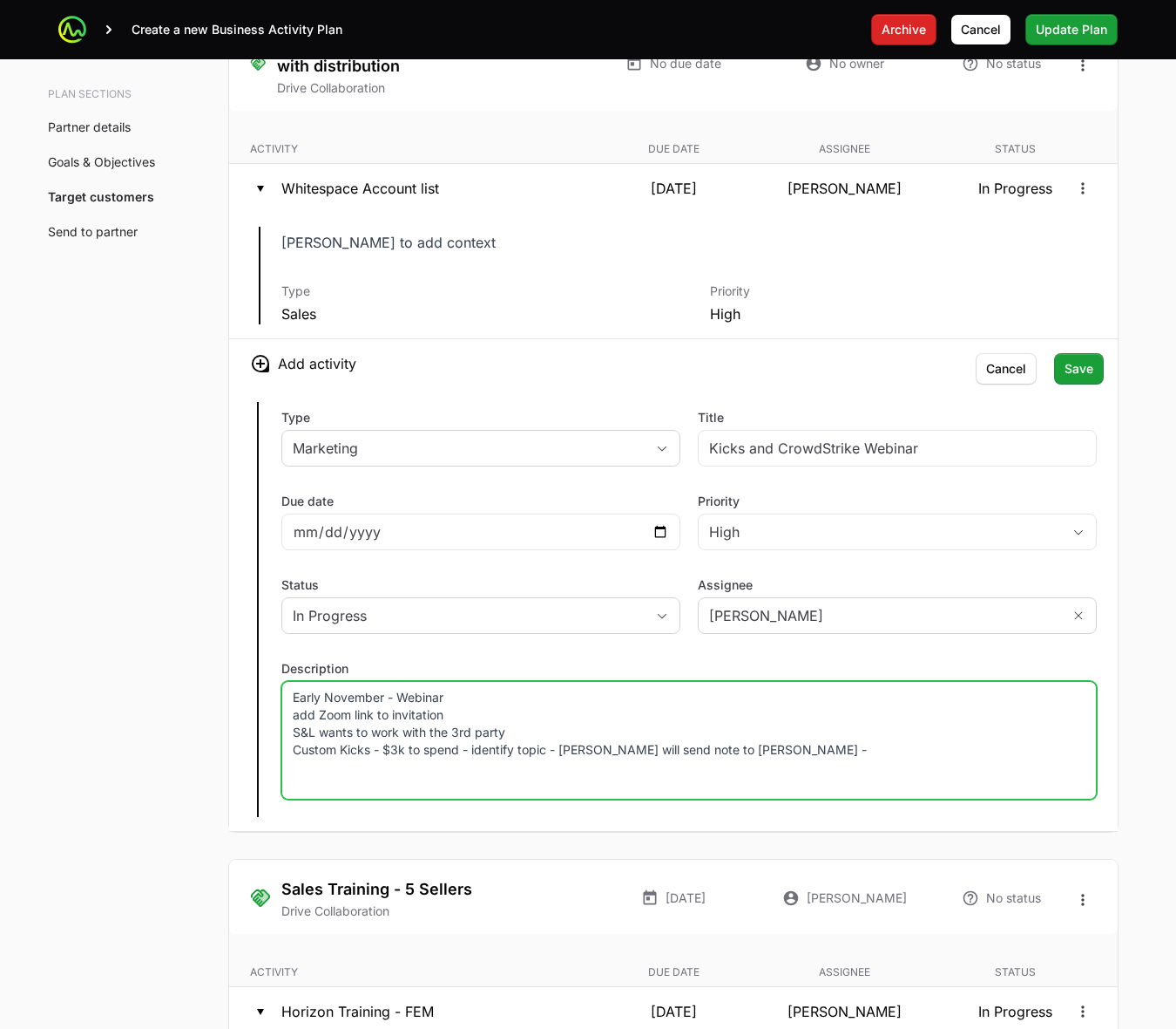
click at [293, 724] on p "Early November - Webinar add Zoom link to invitation S&L wants to work with the…" at bounding box center [690, 724] width 793 height 70
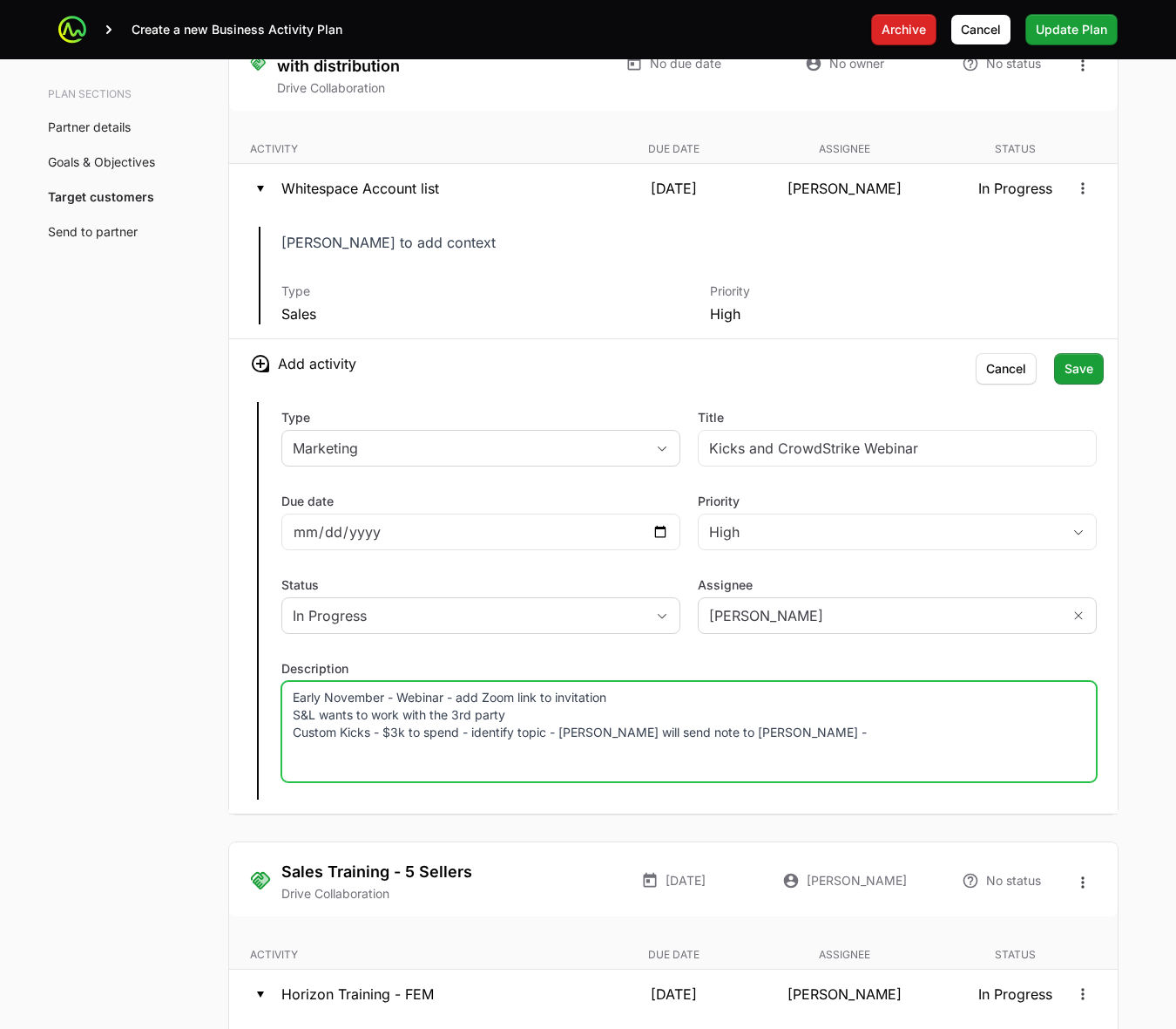
click at [294, 741] on p "Early November - Webinar - add Zoom link to invitation S&L wants to work with t…" at bounding box center [690, 715] width 793 height 52
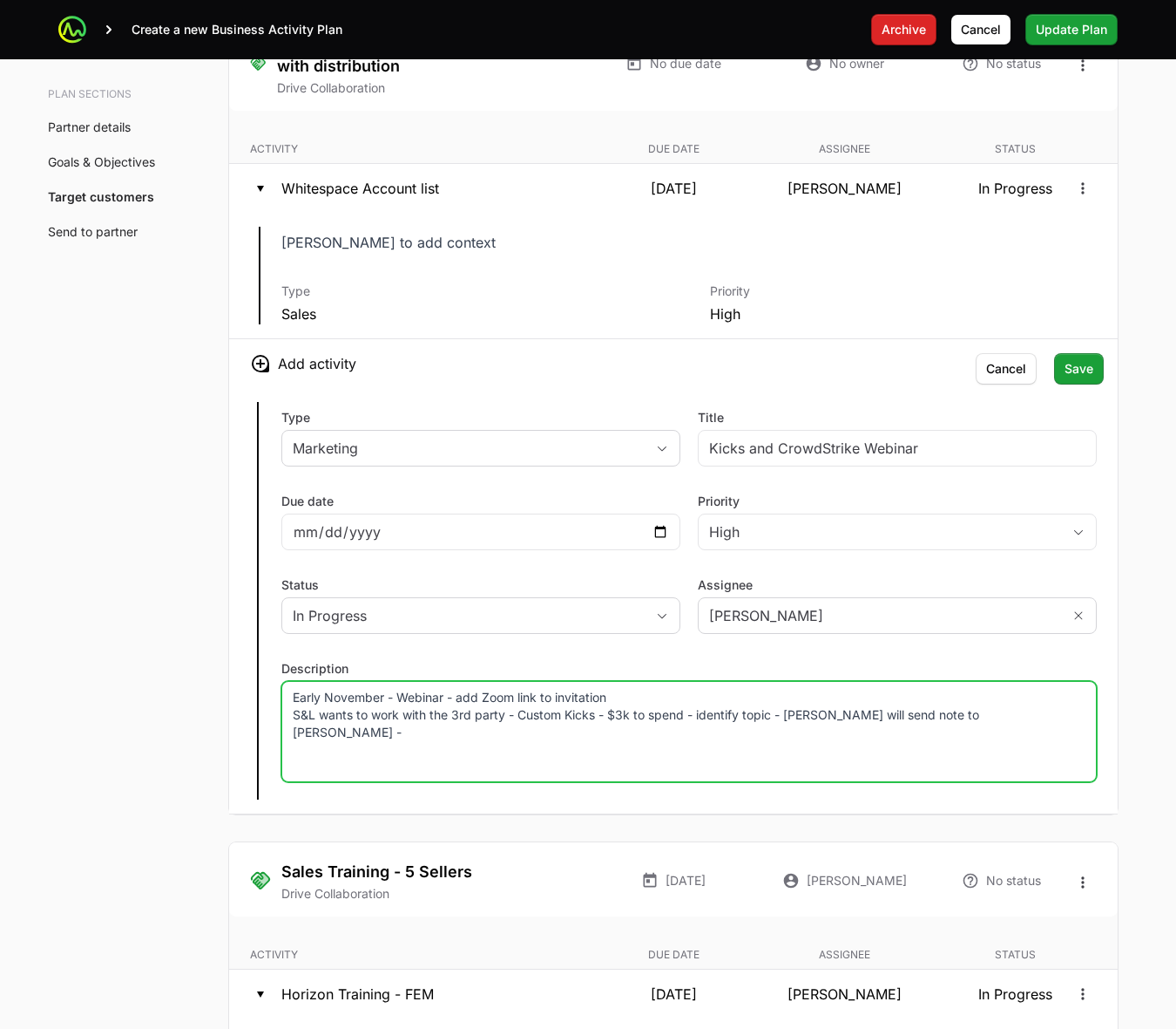
click at [293, 716] on p "Early November - Webinar - add Zoom link to invitation S&L wants to work with t…" at bounding box center [690, 715] width 793 height 52
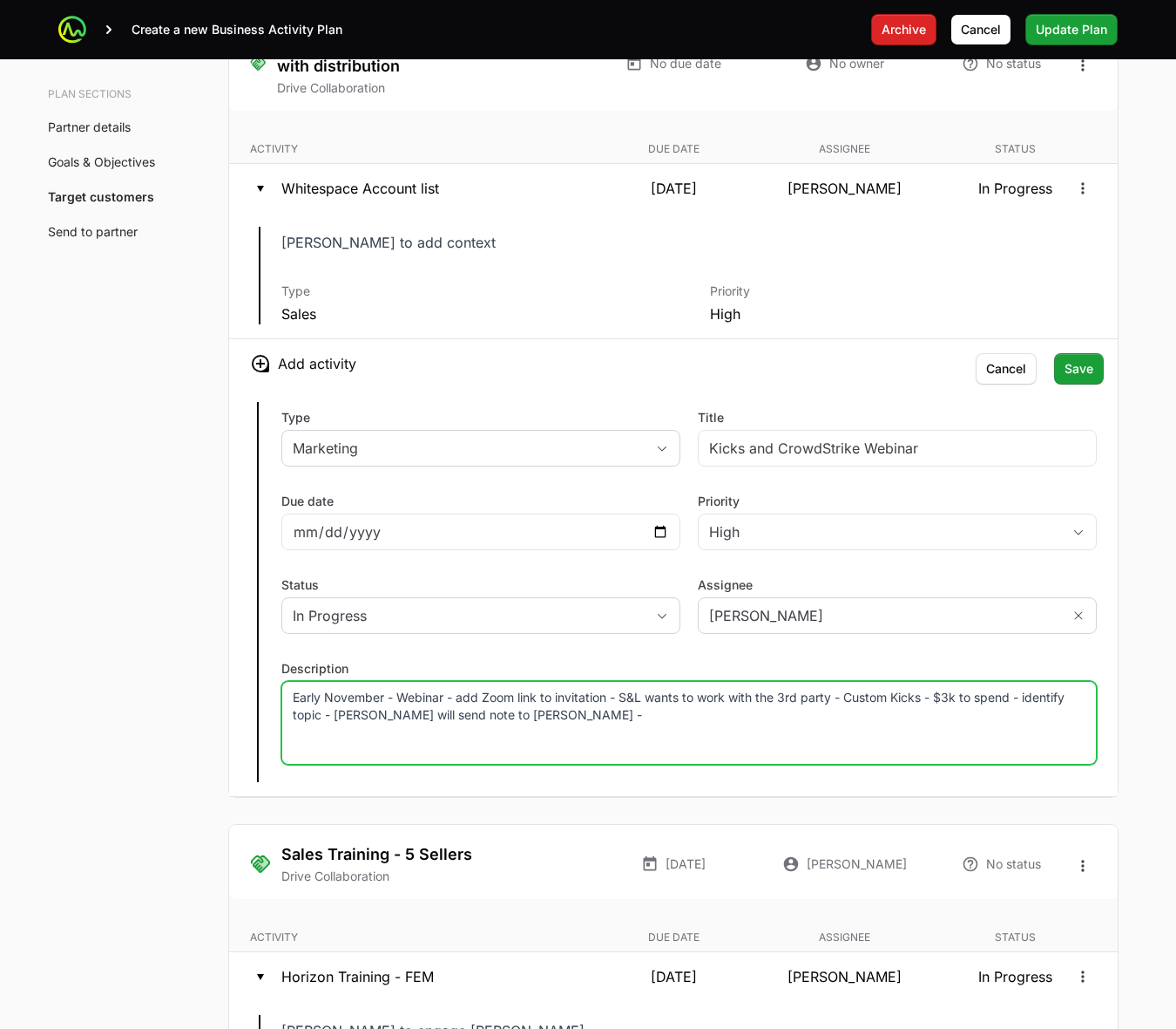
click at [599, 719] on p "Early November - Webinar - add Zoom link to invitation - S&L wants to work with…" at bounding box center [690, 706] width 793 height 35
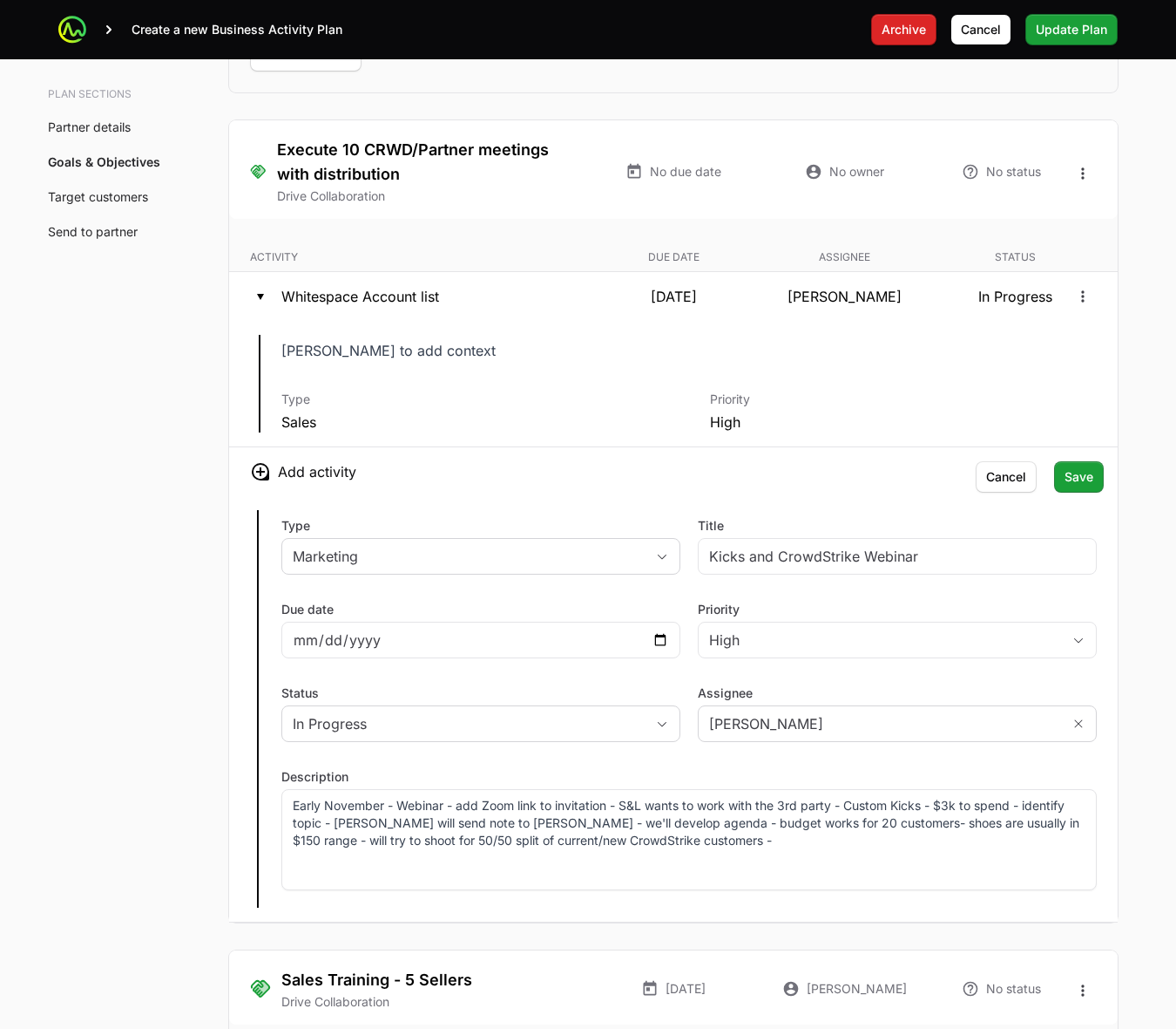
scroll to position [4175, 0]
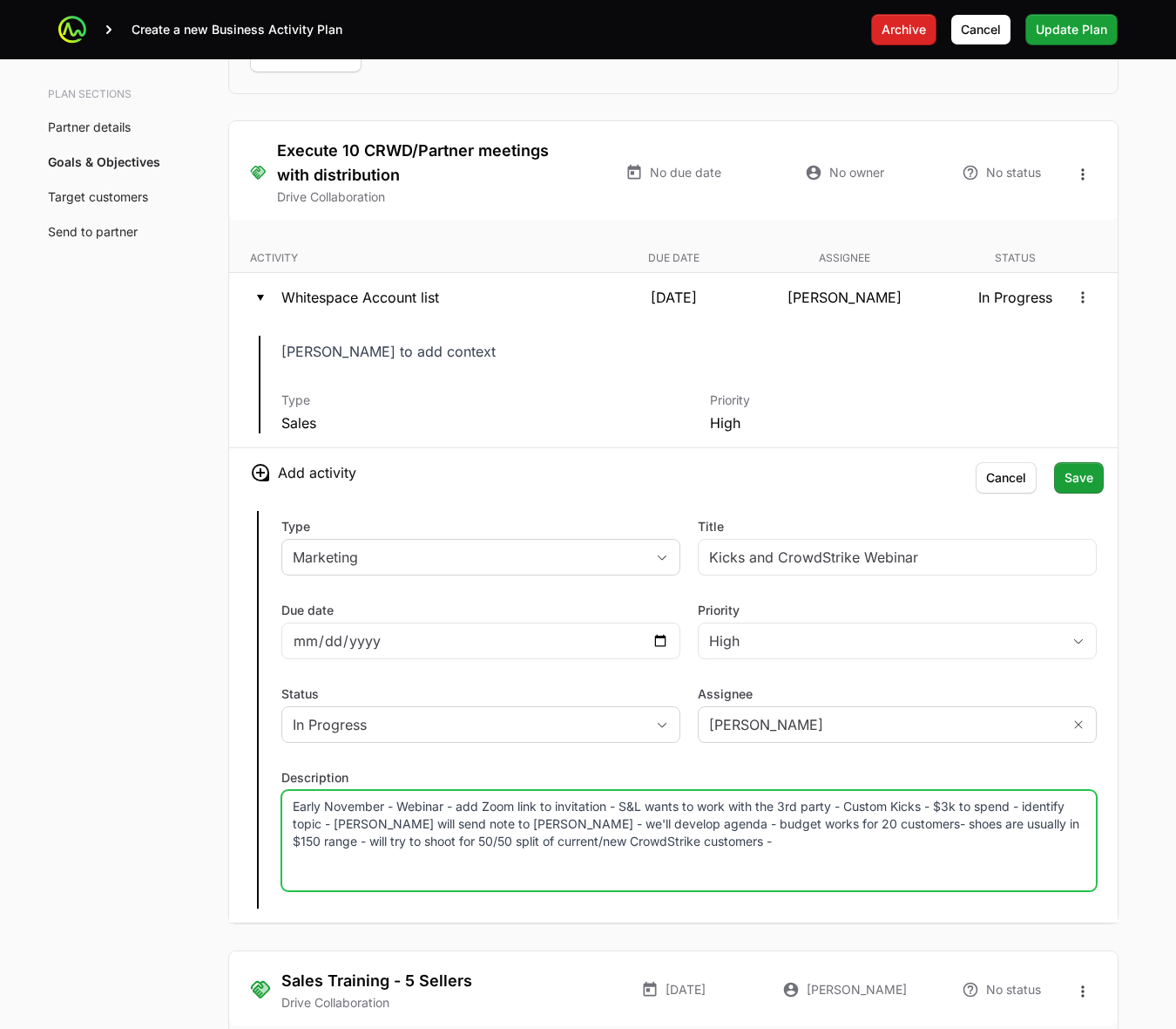
click at [775, 850] on p "Early November - Webinar - add Zoom link to invitation - S&L wants to work with…" at bounding box center [690, 824] width 793 height 52
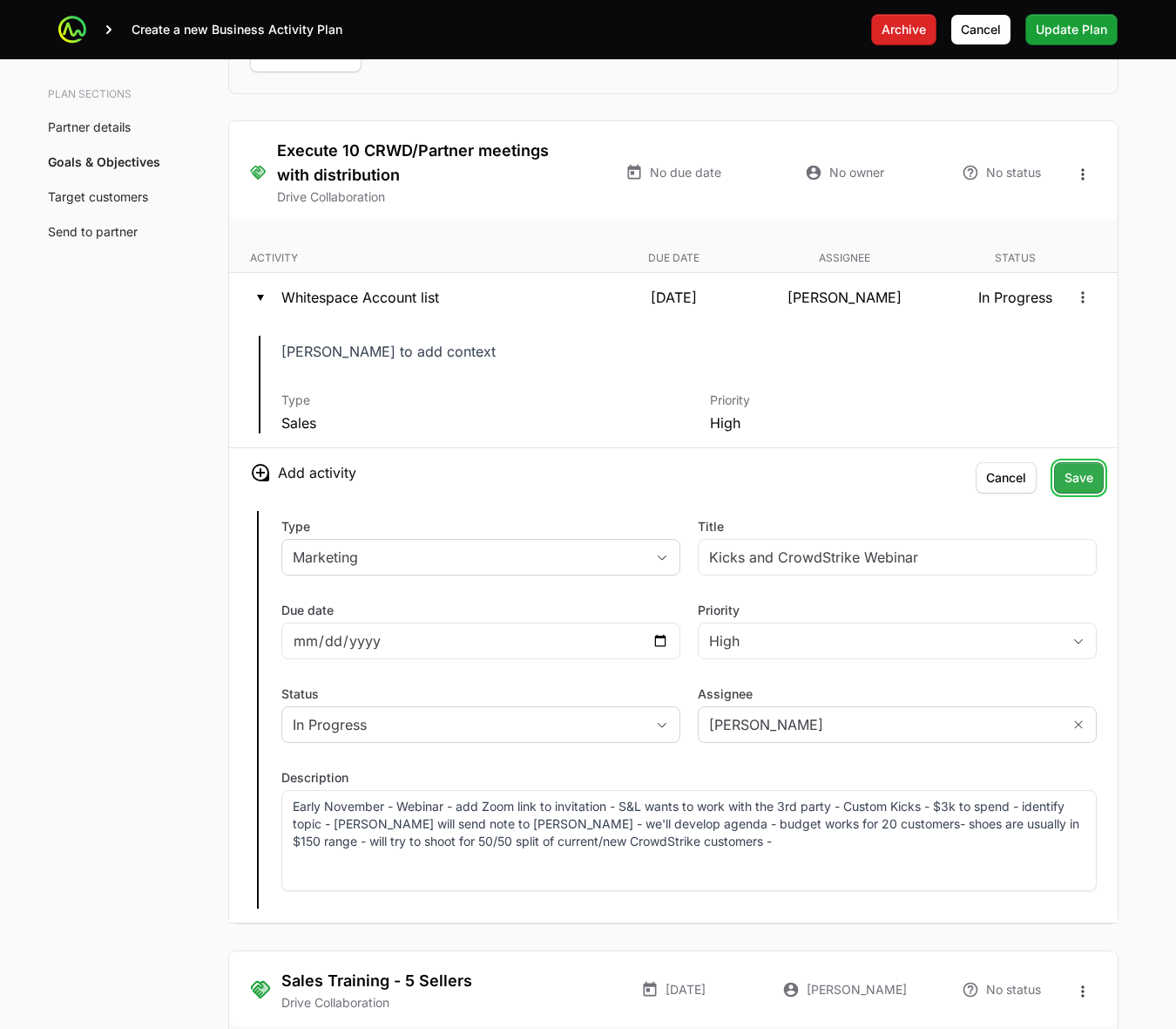
click at [1042, 478] on span "Save" at bounding box center [1078, 478] width 29 height 21
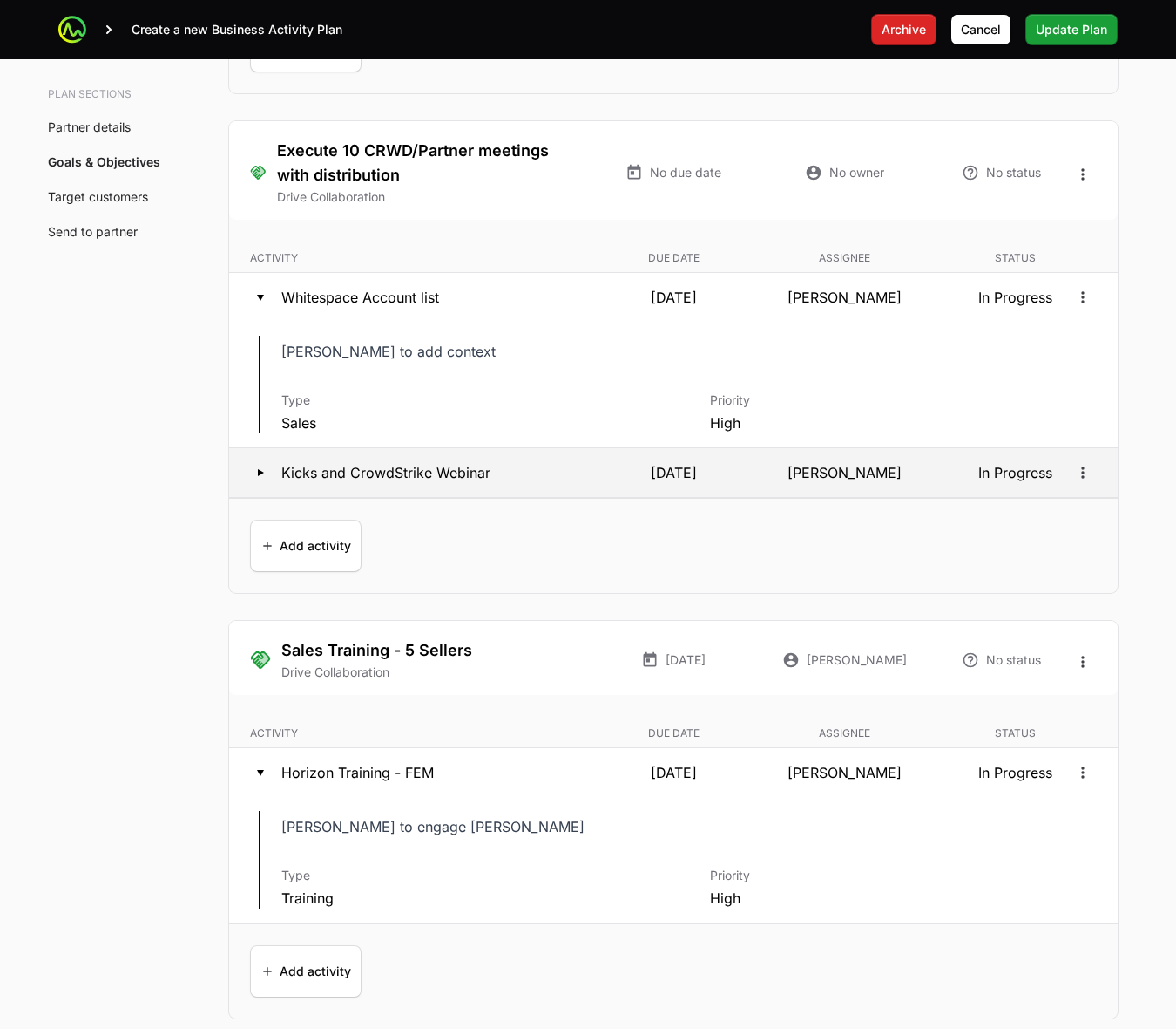
click at [259, 476] on icon at bounding box center [261, 472] width 6 height 7
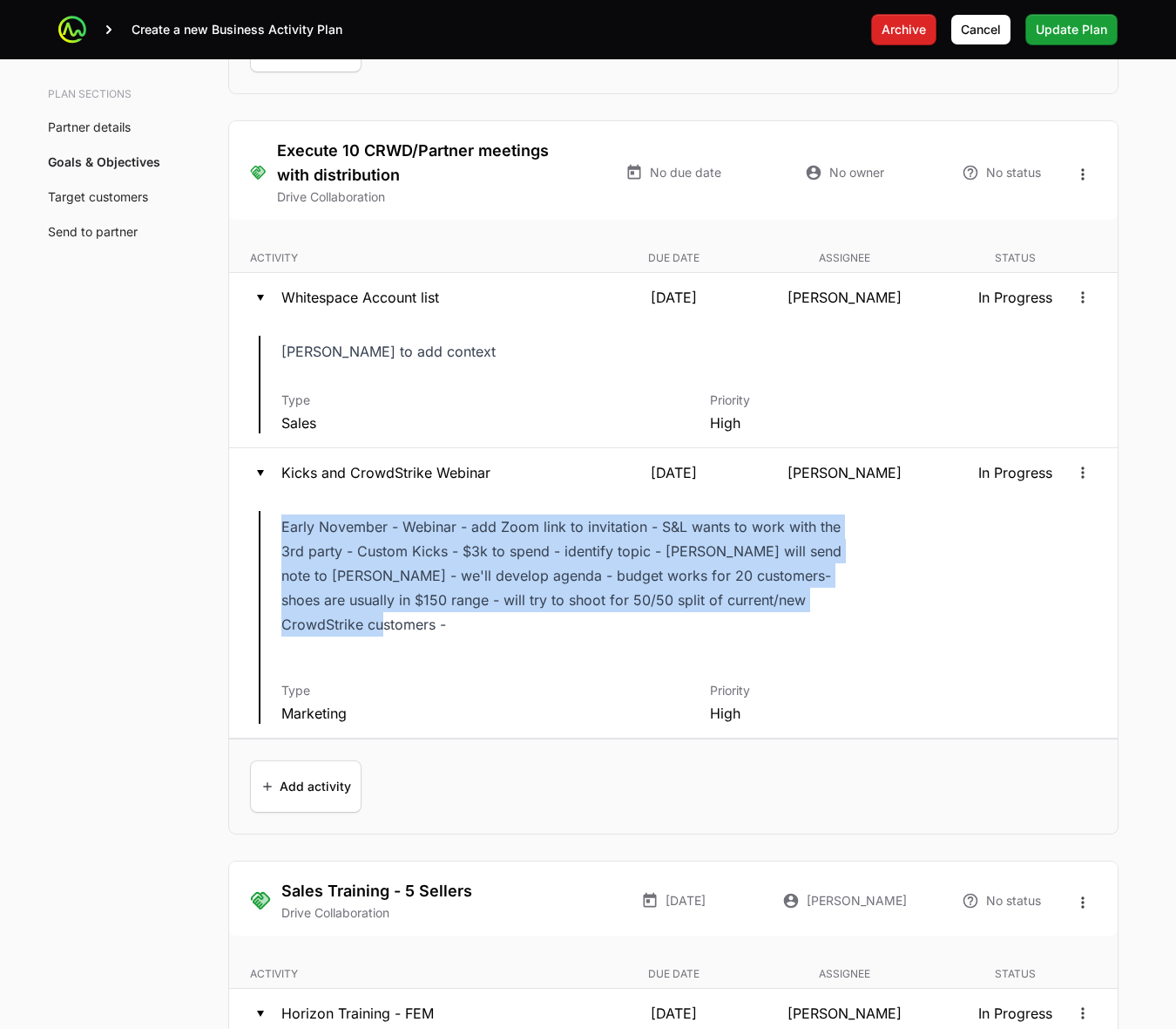
drag, startPoint x: 868, startPoint y: 606, endPoint x: 280, endPoint y: 524, distance: 593.7
click at [280, 524] on div "Description Early November - Webinar - add Zoom link to invitation - S&L wants …" at bounding box center [674, 616] width 889 height 240
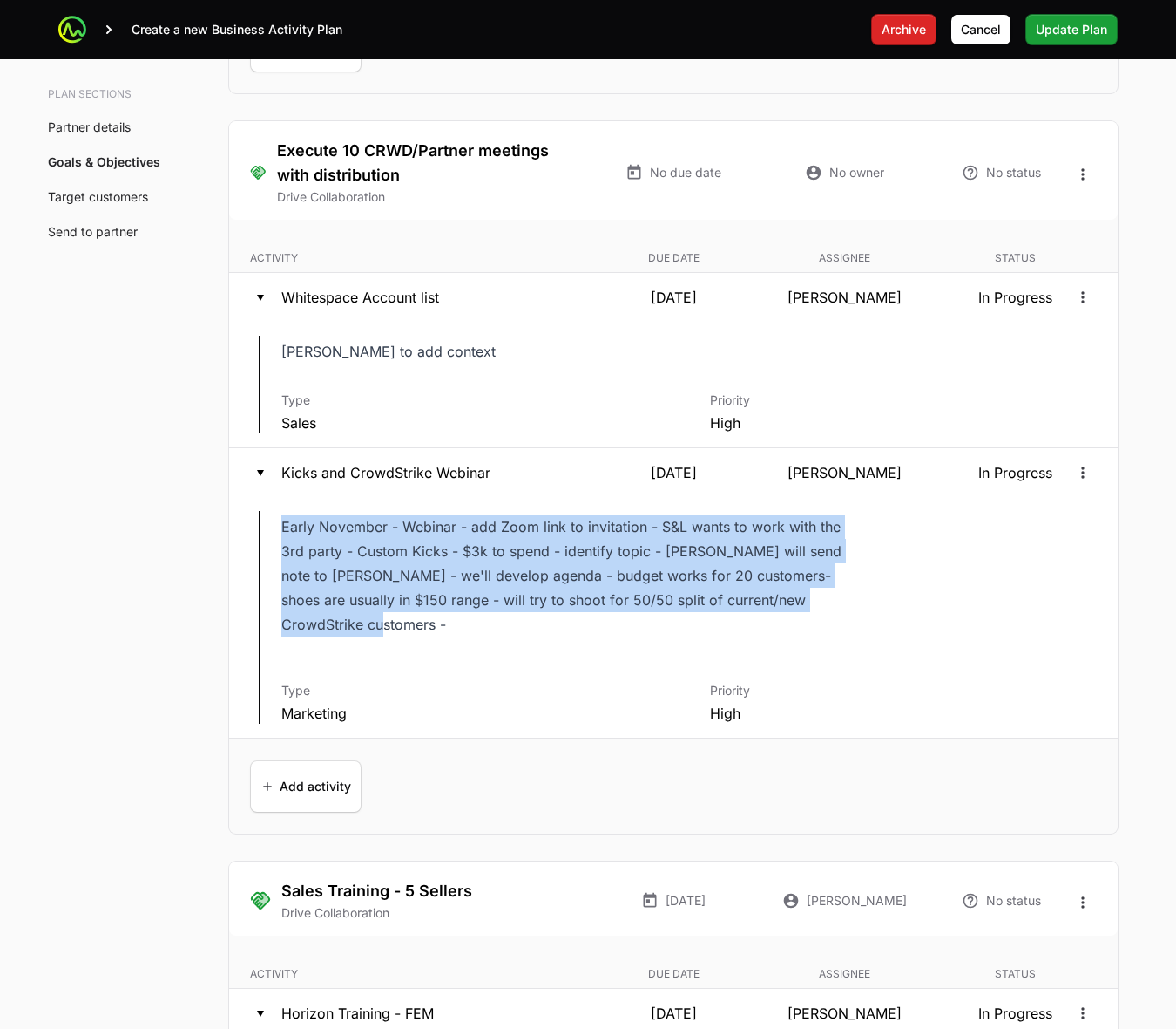
drag, startPoint x: 280, startPoint y: 529, endPoint x: 861, endPoint y: 595, distance: 584.7
click at [861, 595] on div "Description Early November - Webinar - add Zoom link to invitation - S&L wants …" at bounding box center [689, 581] width 815 height 143
click at [860, 604] on div "Description Early November - Webinar - add Zoom link to invitation - S&L wants …" at bounding box center [689, 581] width 815 height 143
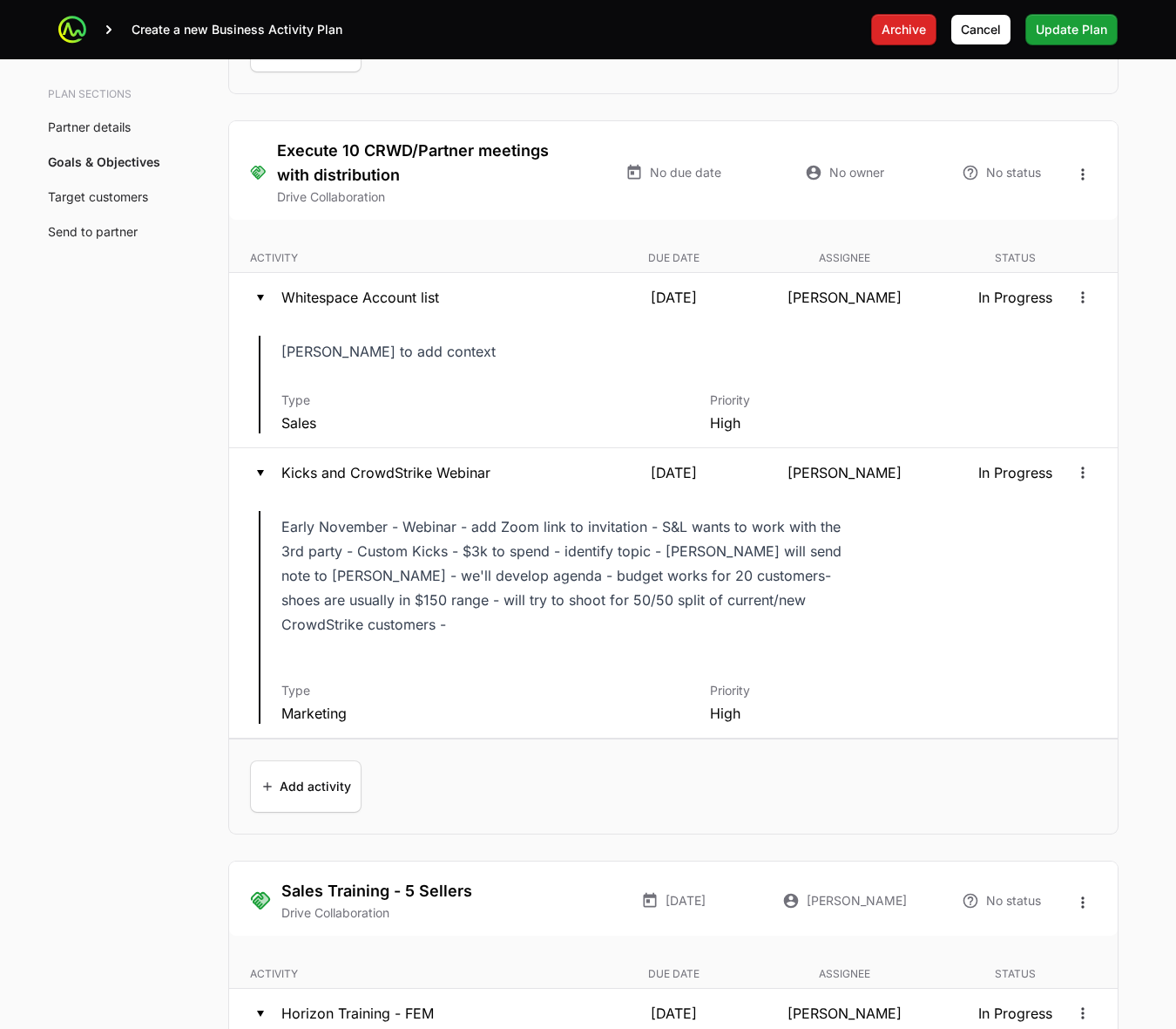
click at [859, 604] on div "Description Early November - Webinar - add Zoom link to invitation - S&L wants …" at bounding box center [689, 581] width 815 height 143
click at [1042, 482] on icon "Open options" at bounding box center [1082, 472] width 17 height 17
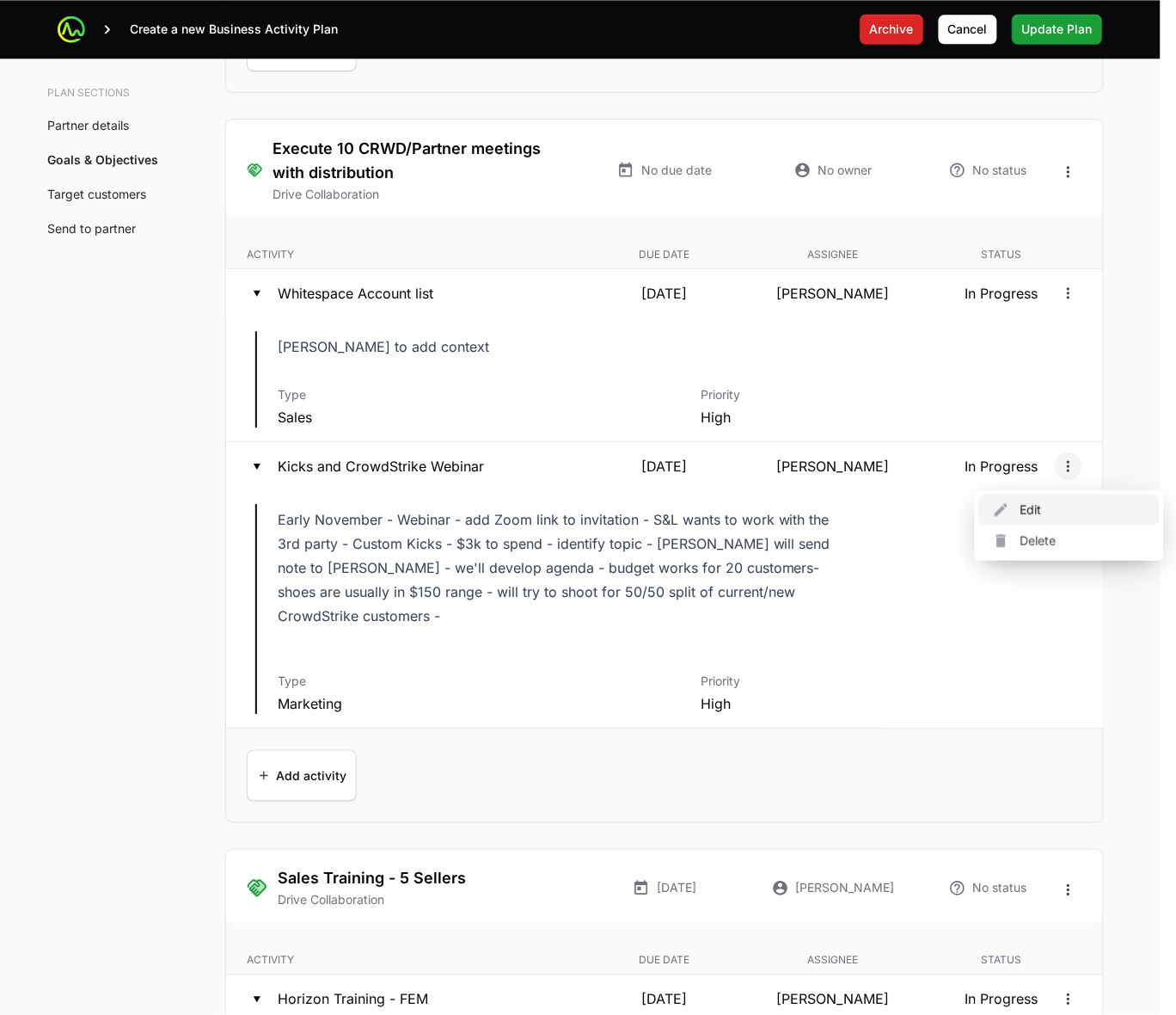
click at [1029, 502] on div "Edit" at bounding box center [1070, 509] width 181 height 30
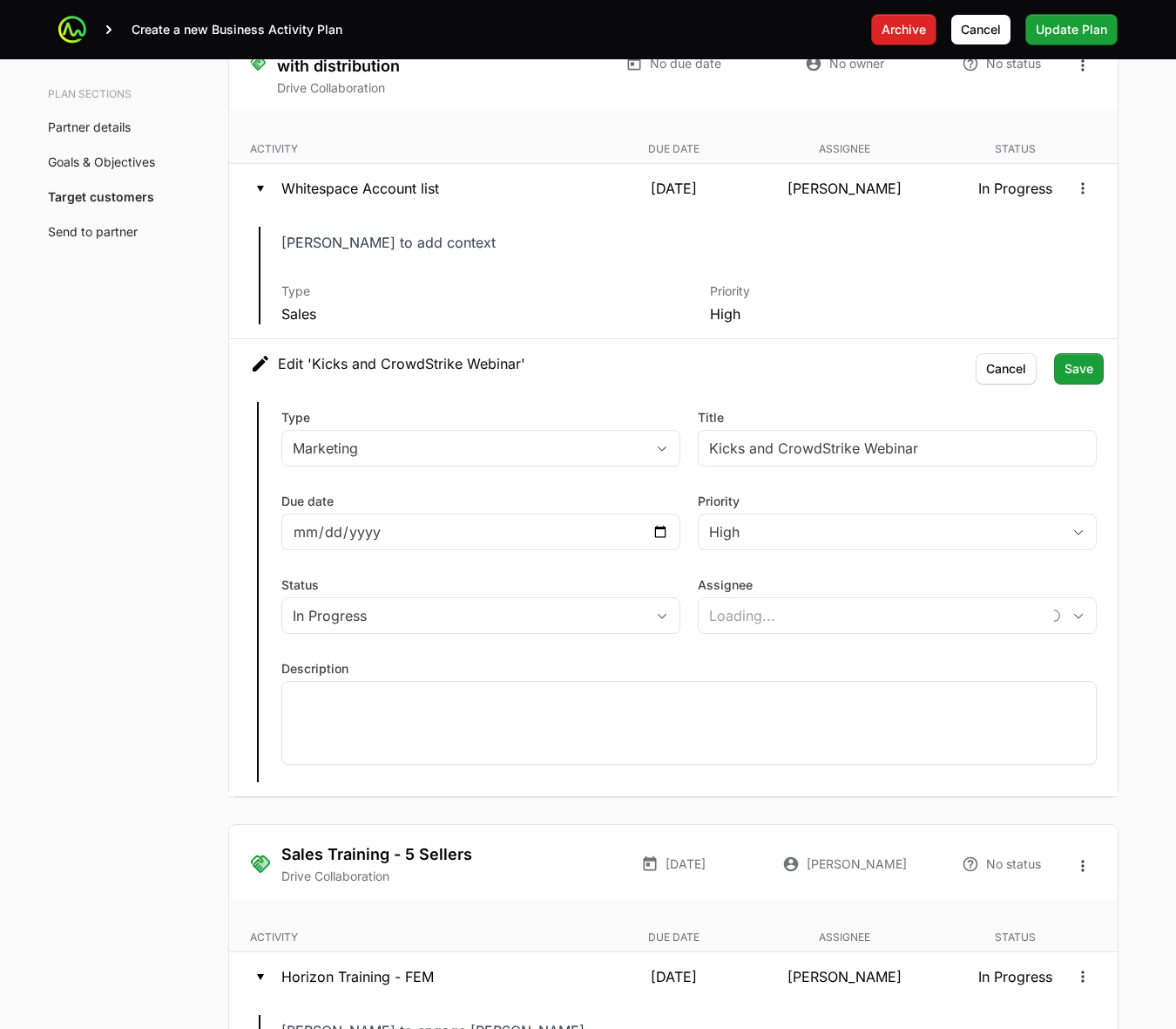
type input "[PERSON_NAME]"
click at [1011, 379] on span "Cancel" at bounding box center [1007, 368] width 40 height 21
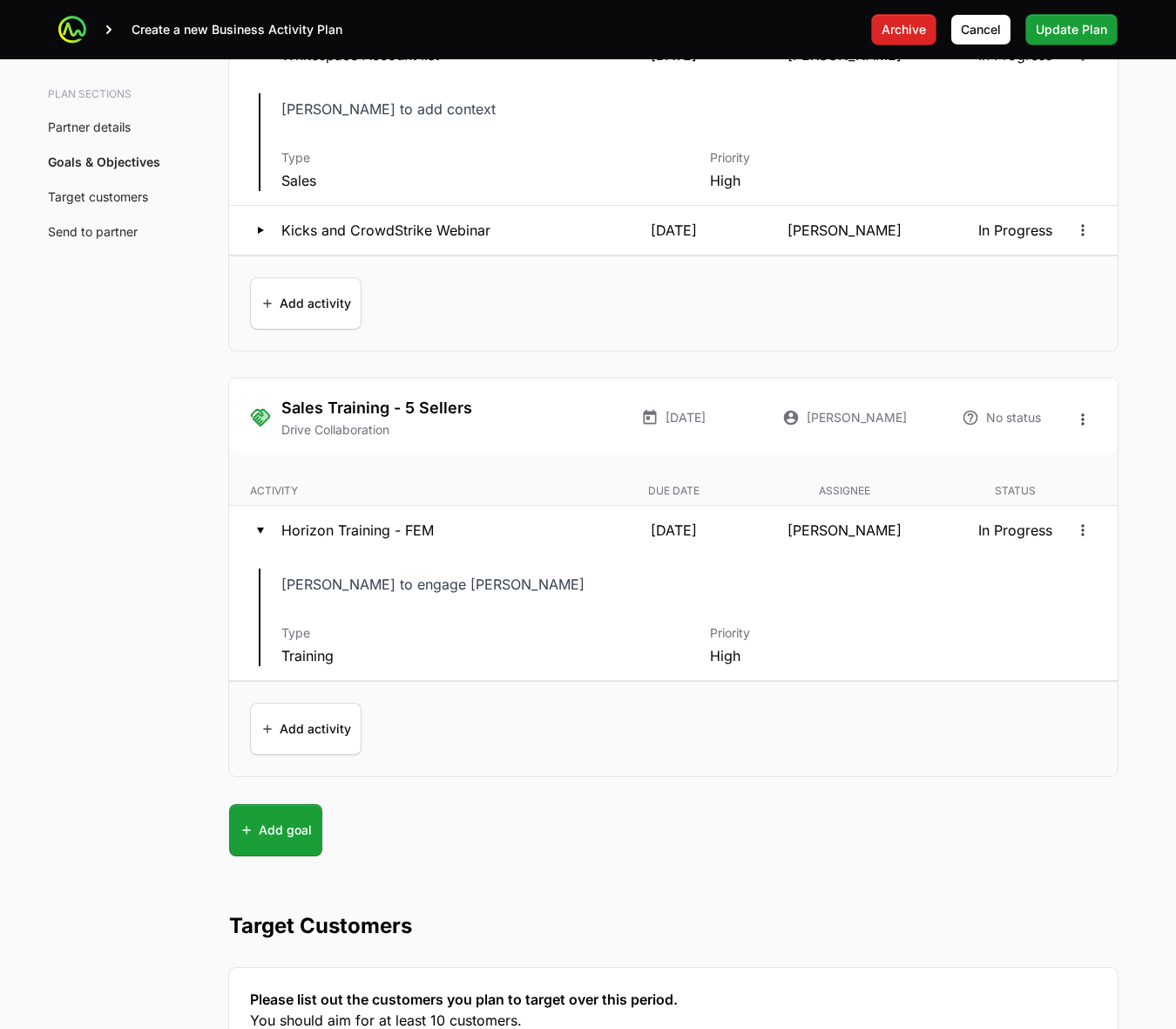
scroll to position [4217, 0]
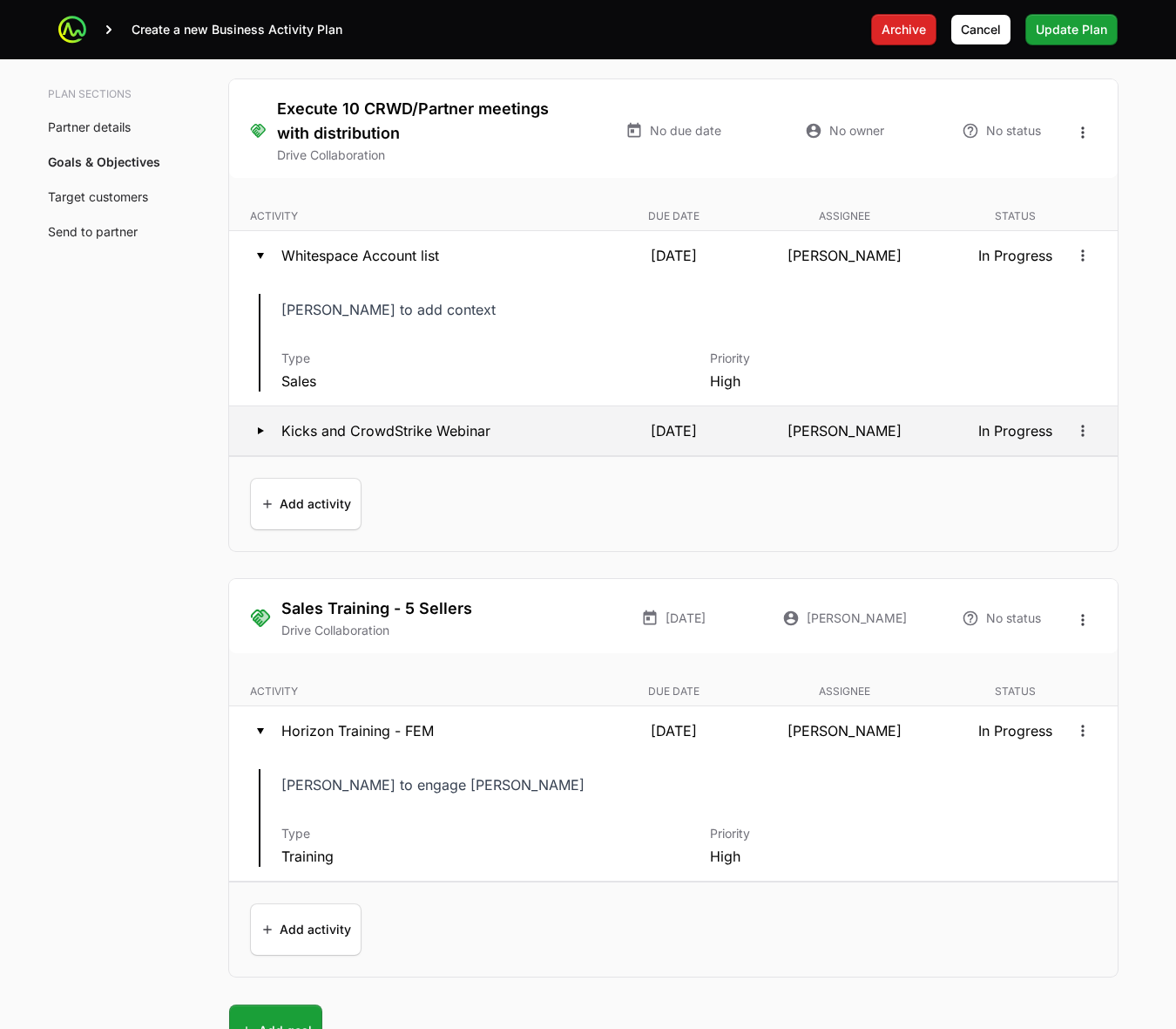
click at [268, 436] on icon at bounding box center [260, 430] width 21 height 21
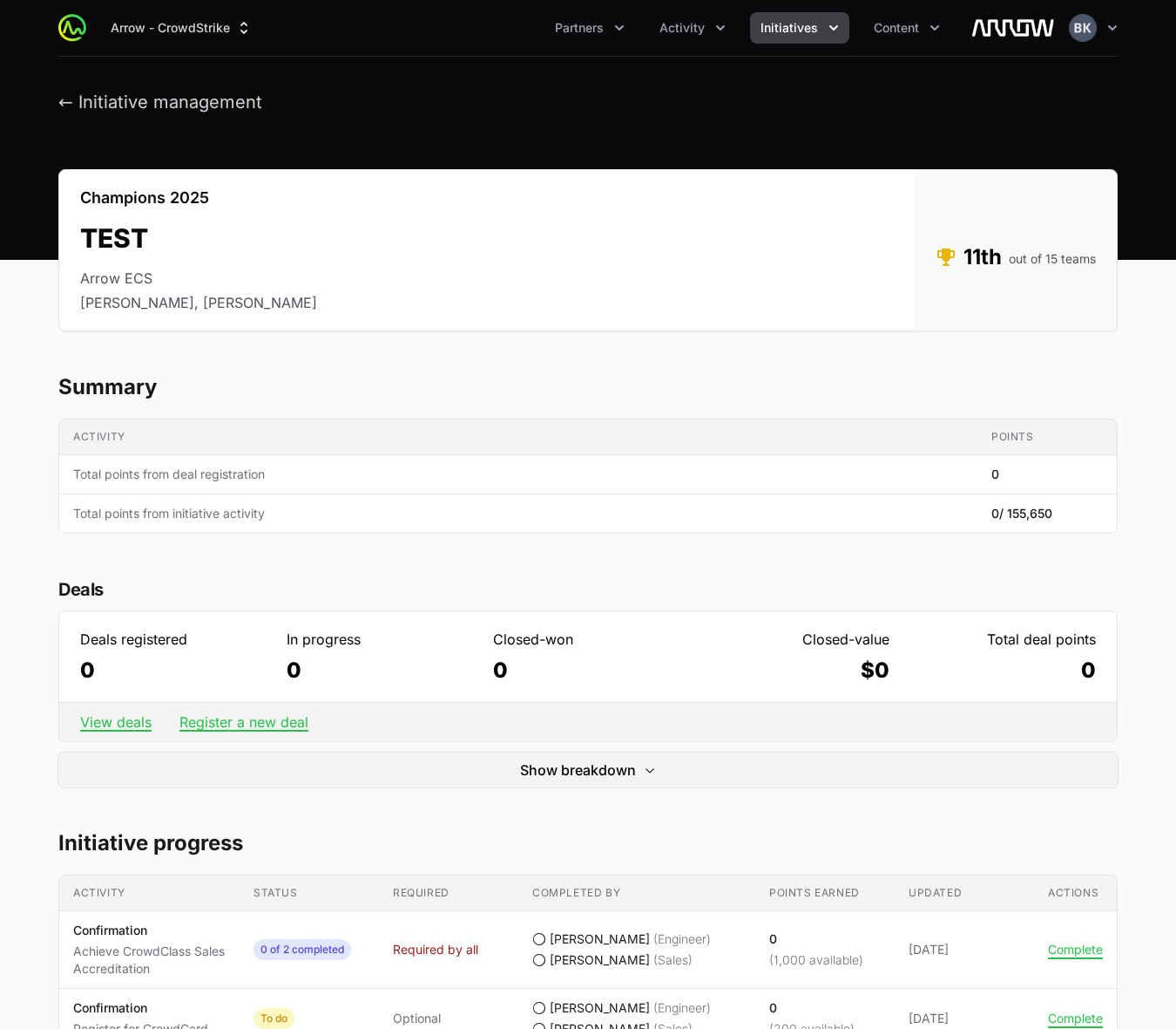
click at [274, 376] on h2 "Summary" at bounding box center [588, 387] width 1059 height 28
